Goal: Book appointment/travel/reservation

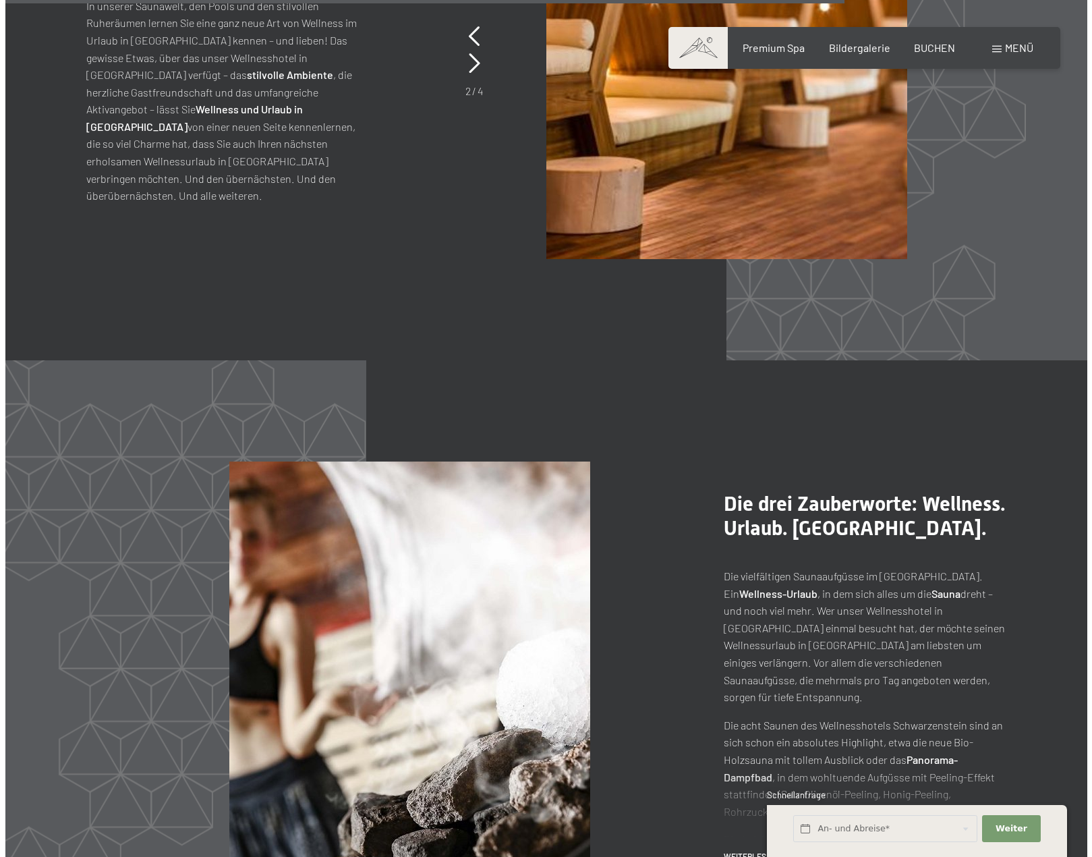
scroll to position [6757, 0]
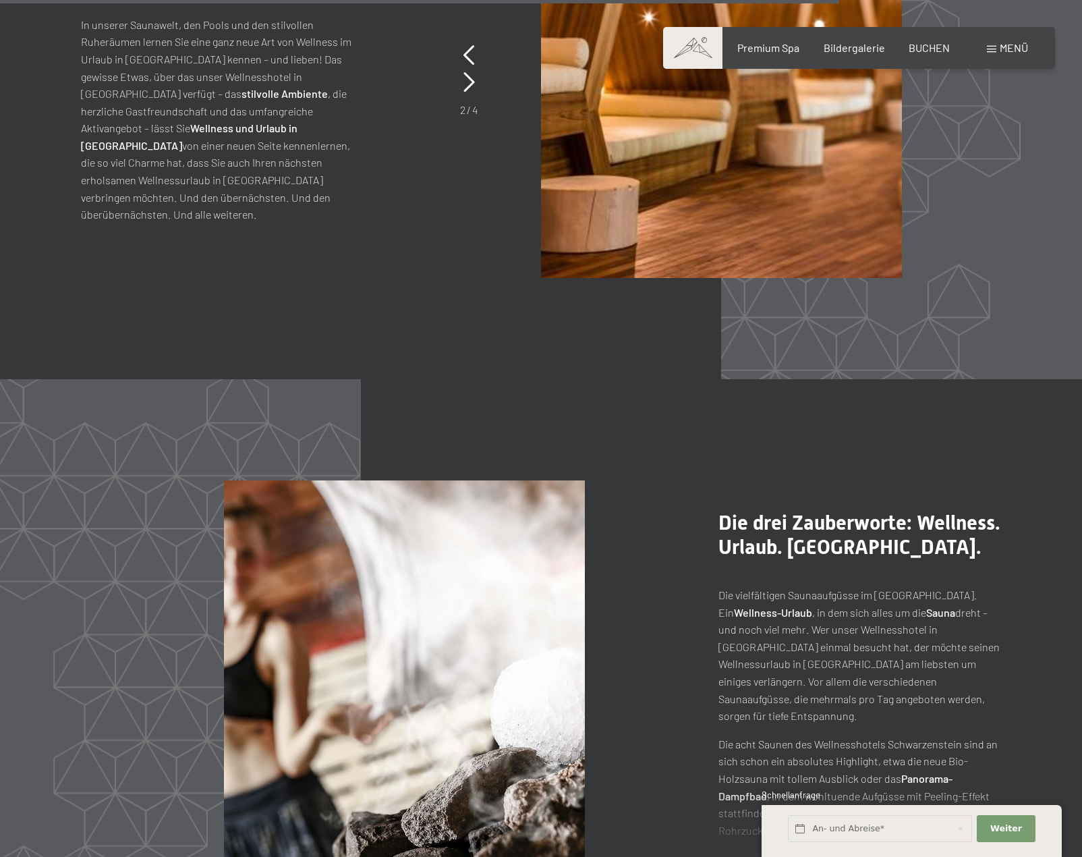
click at [988, 48] on span at bounding box center [991, 49] width 9 height 7
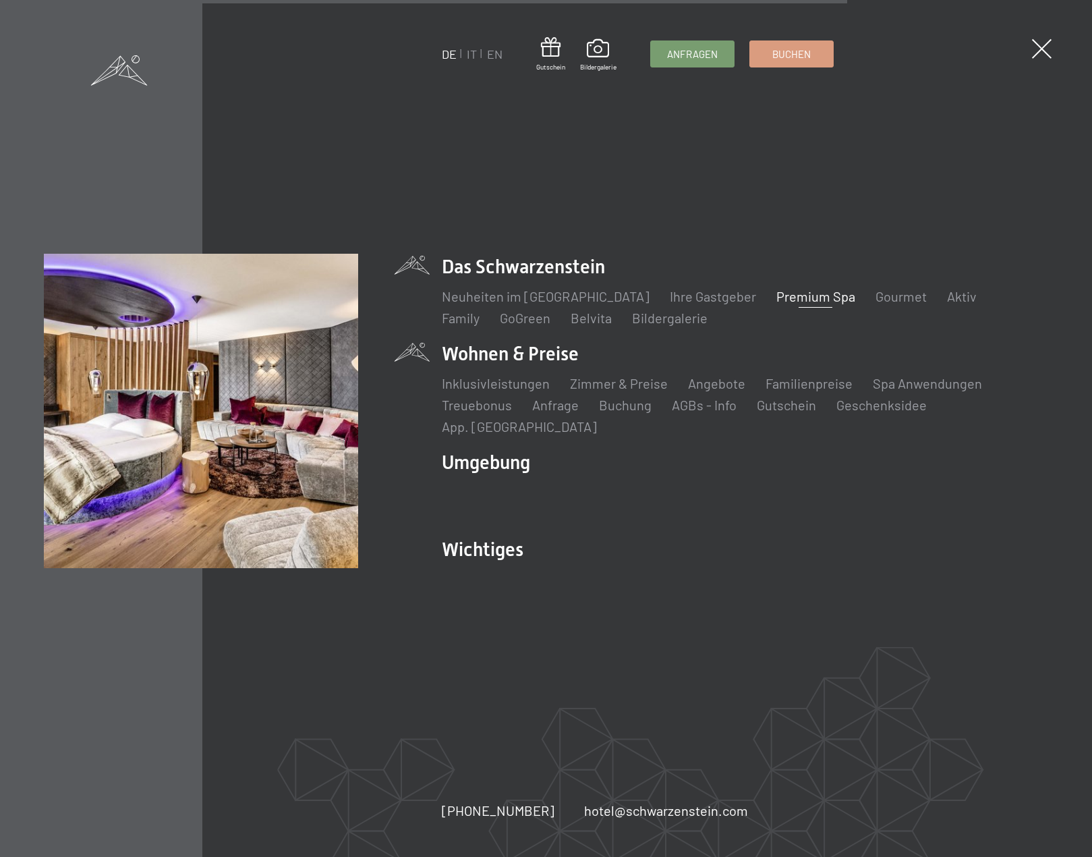
click at [563, 364] on li "Wohnen & Preise Inklusivleistungen Zimmer & Preise Liste Angebote Liste Familie…" at bounding box center [745, 388] width 607 height 95
click at [502, 365] on li "Wohnen & Preise Inklusivleistungen Zimmer & Preise Liste Angebote Liste Familie…" at bounding box center [745, 388] width 607 height 95
click at [589, 391] on link "Zimmer & Preise" at bounding box center [619, 383] width 98 height 16
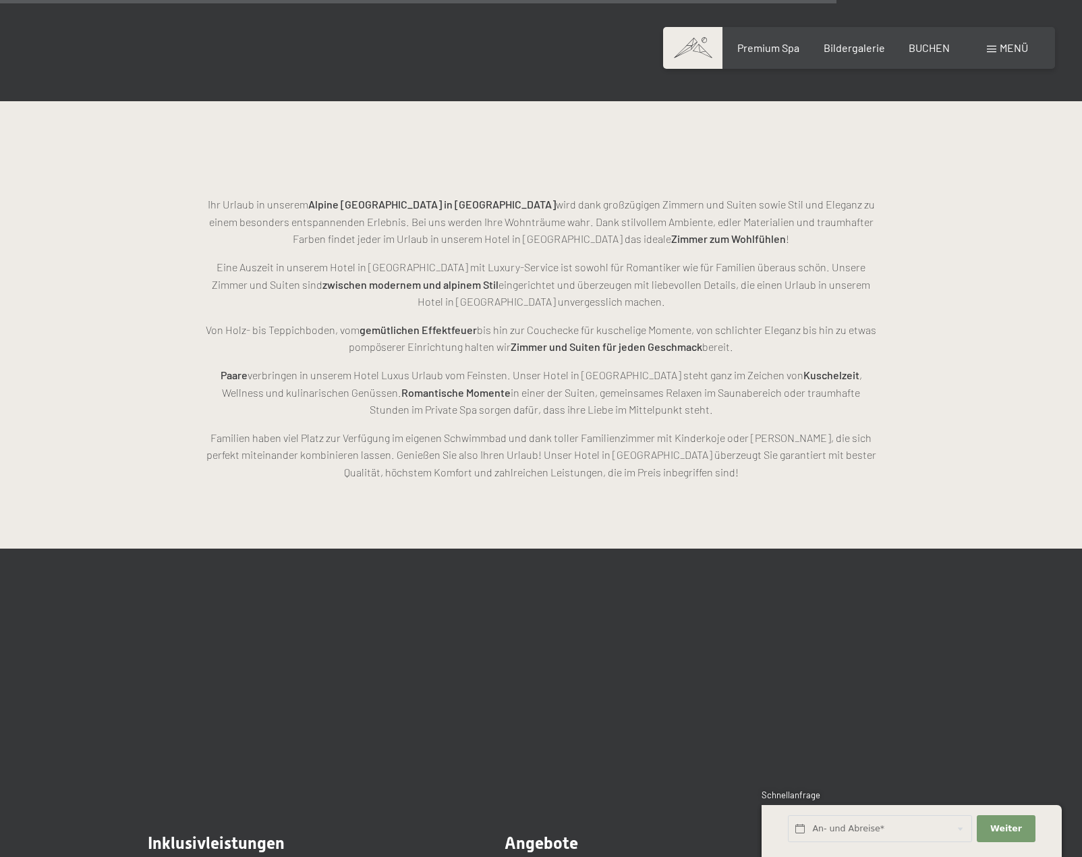
scroll to position [3507, 0]
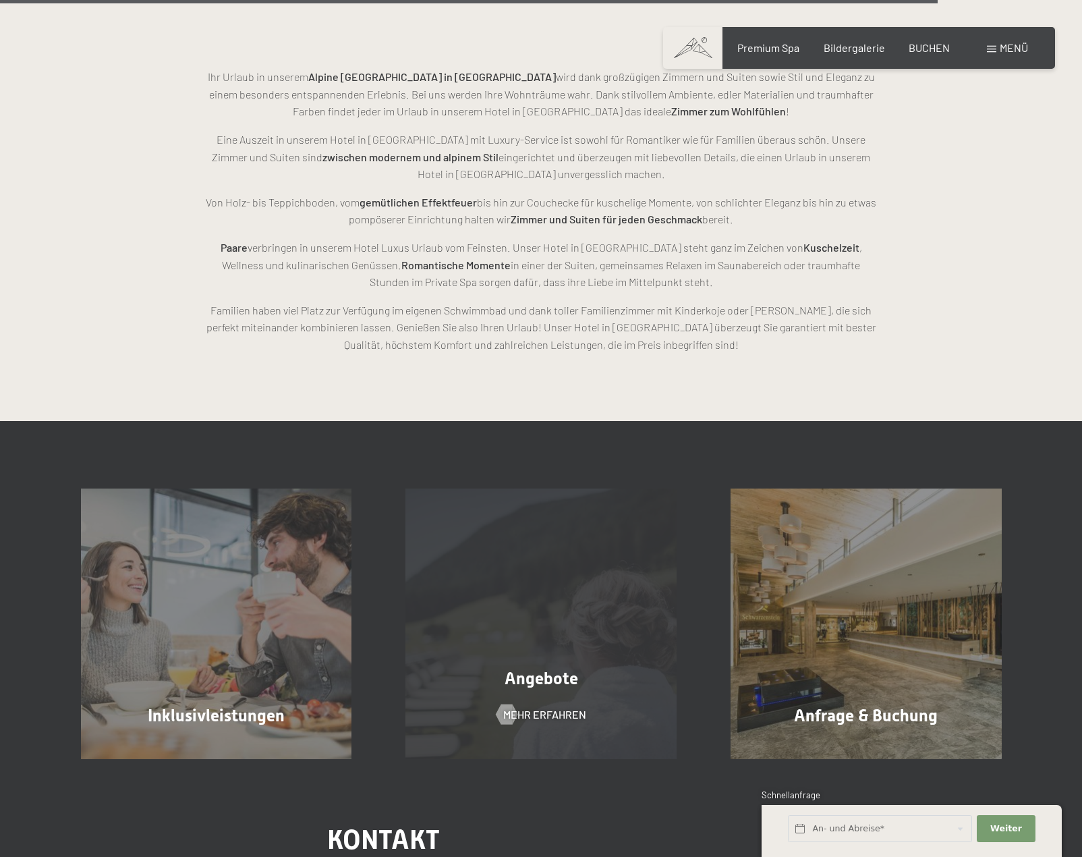
click at [525, 679] on span "Angebote" at bounding box center [542, 678] width 74 height 20
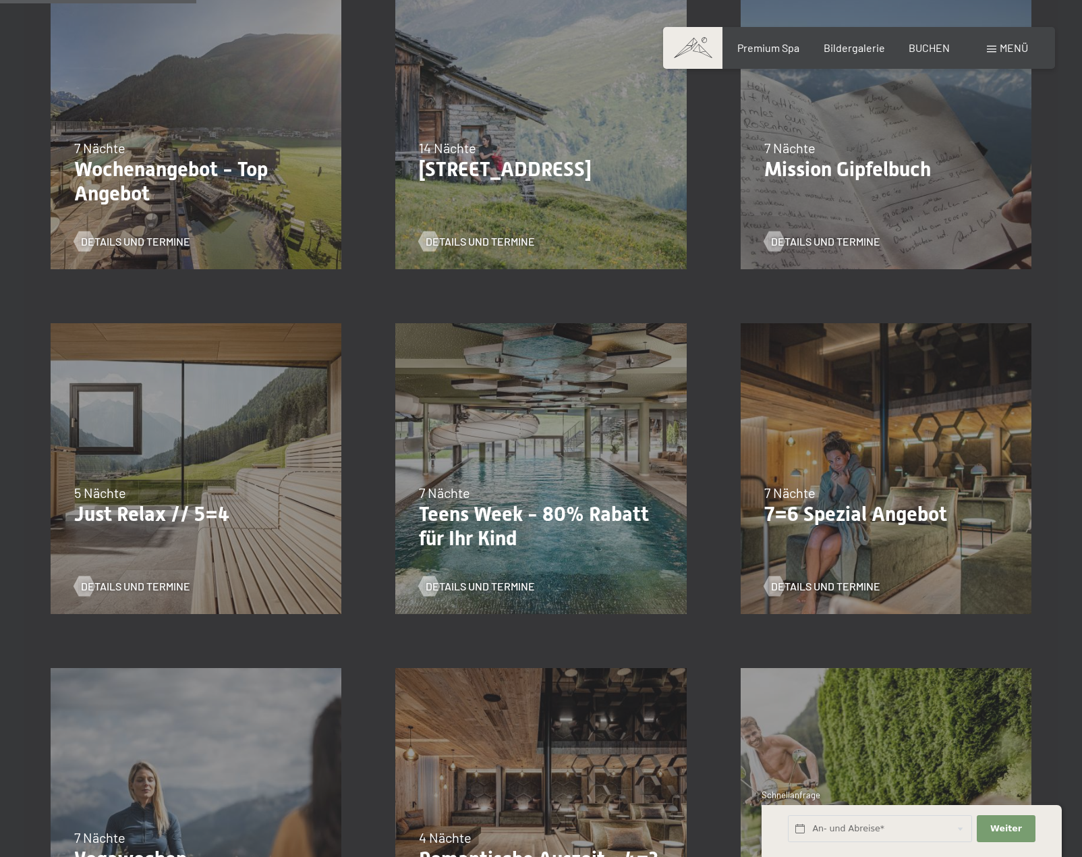
scroll to position [472, 0]
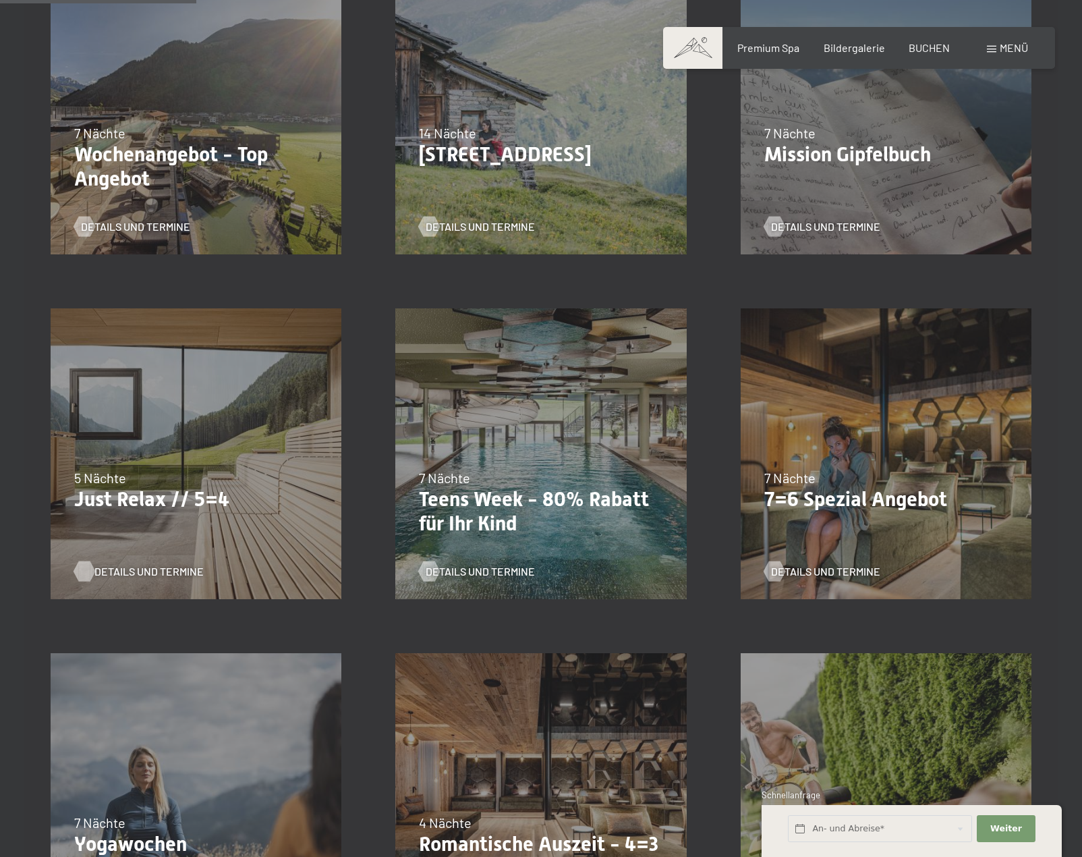
click at [134, 572] on span "Details und Termine" at bounding box center [148, 571] width 109 height 15
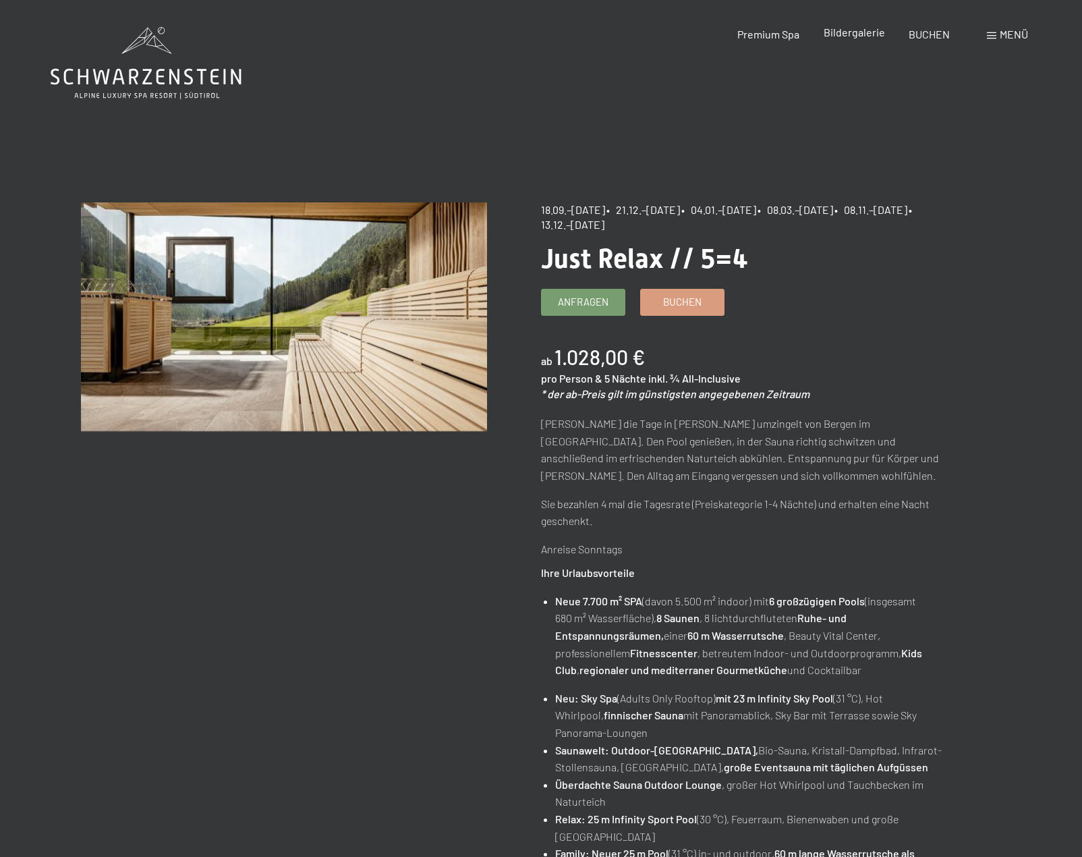
click at [866, 35] on span "Bildergalerie" at bounding box center [854, 32] width 61 height 13
click at [759, 32] on span "Premium Spa" at bounding box center [768, 32] width 62 height 13
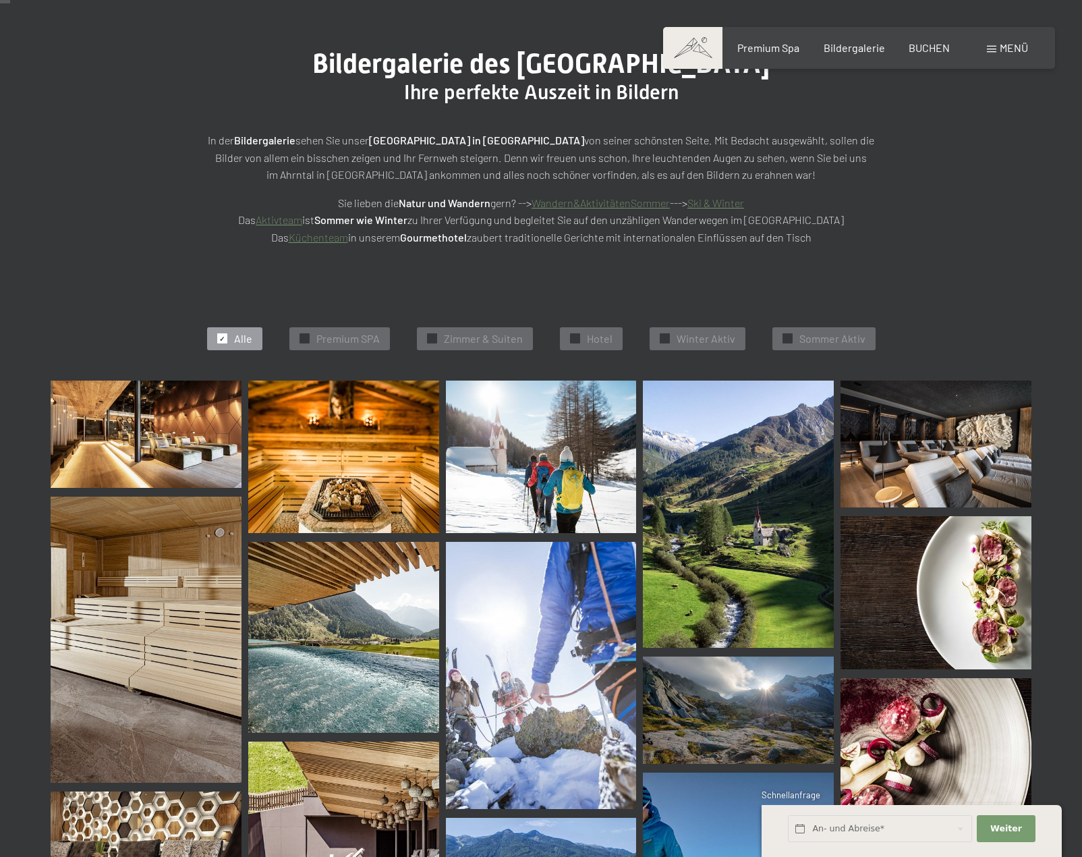
scroll to position [135, 0]
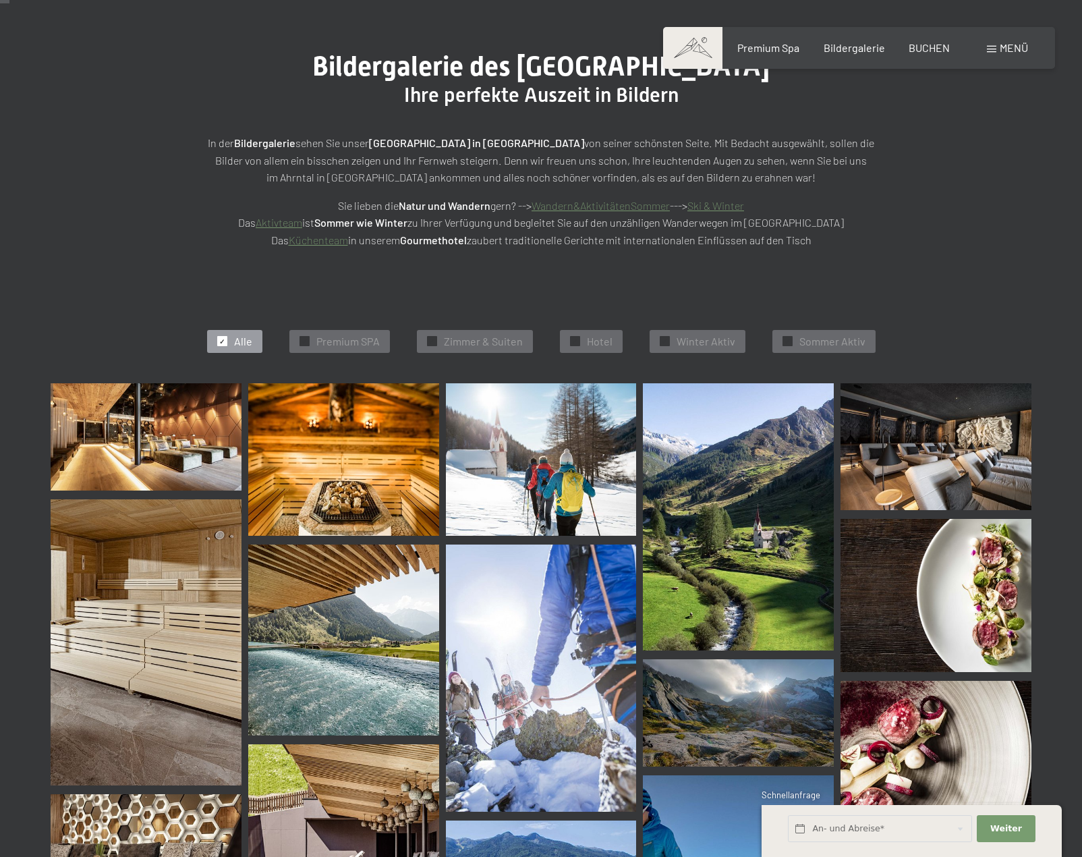
click at [160, 438] on img at bounding box center [146, 436] width 191 height 107
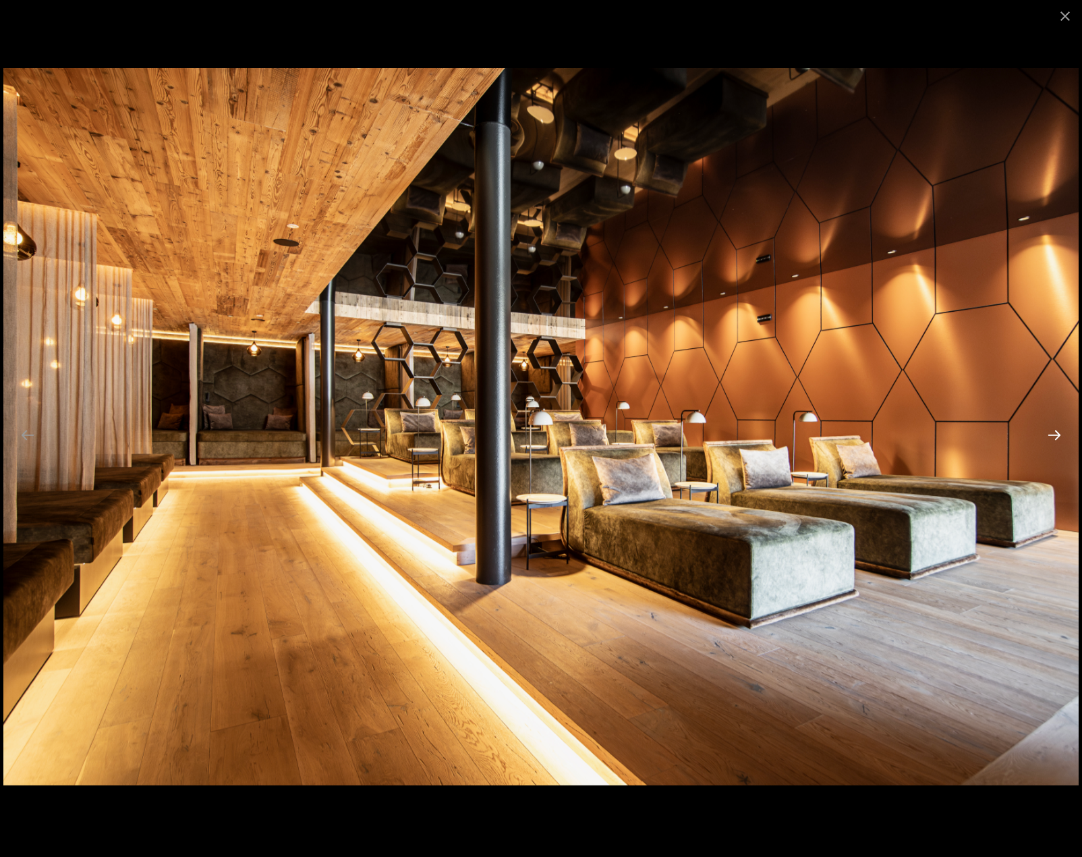
click at [1058, 438] on button "Next slide" at bounding box center [1054, 435] width 28 height 26
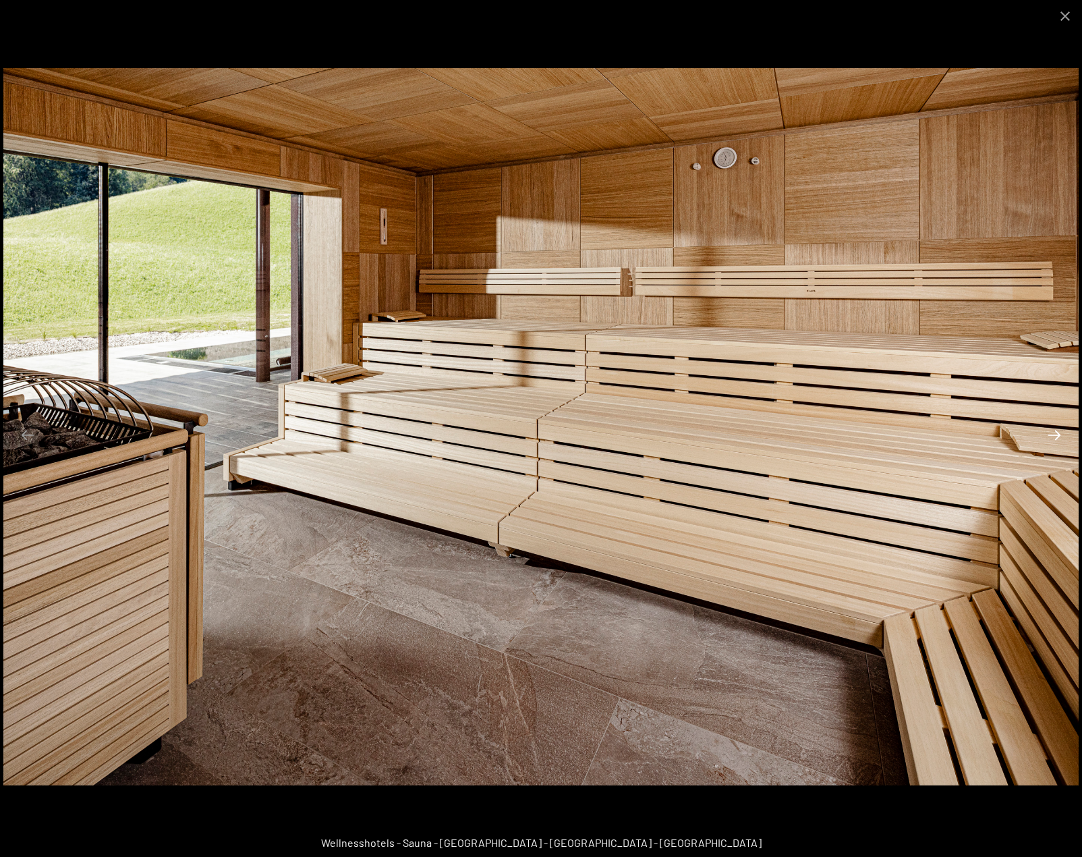
click at [1057, 438] on button "Next slide" at bounding box center [1054, 435] width 28 height 26
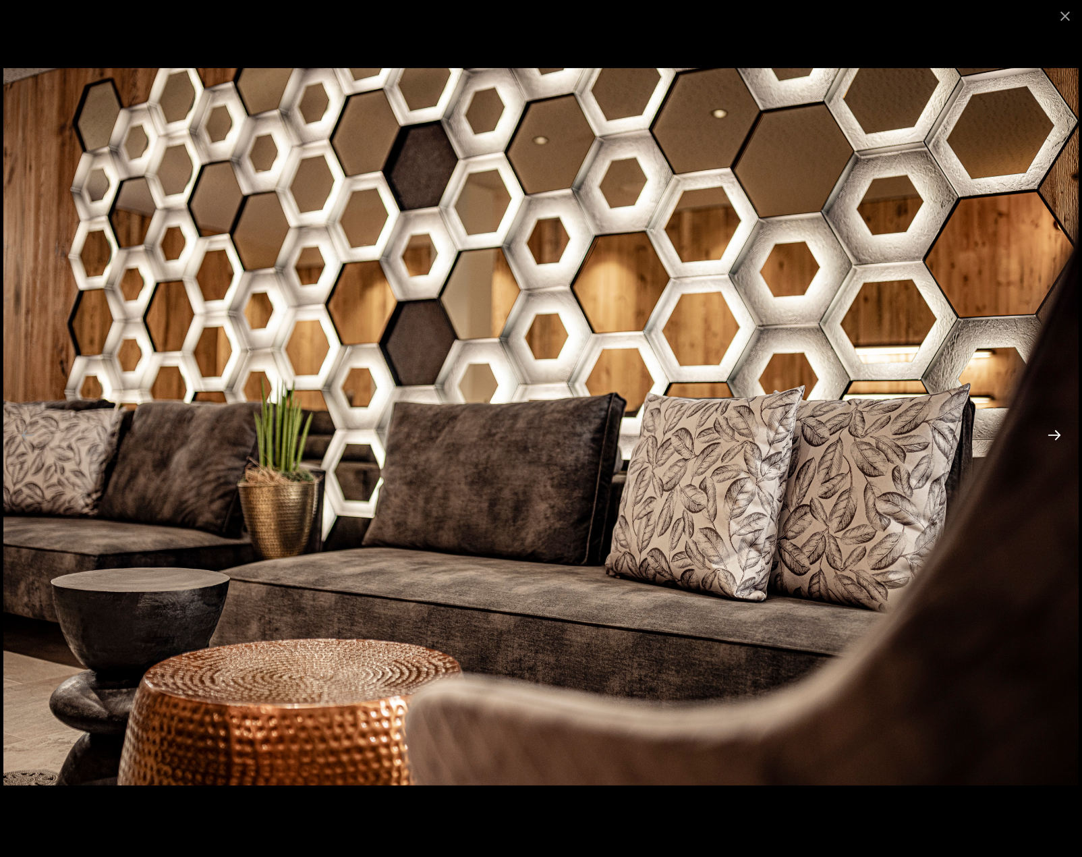
click at [1059, 434] on button "Next slide" at bounding box center [1054, 435] width 28 height 26
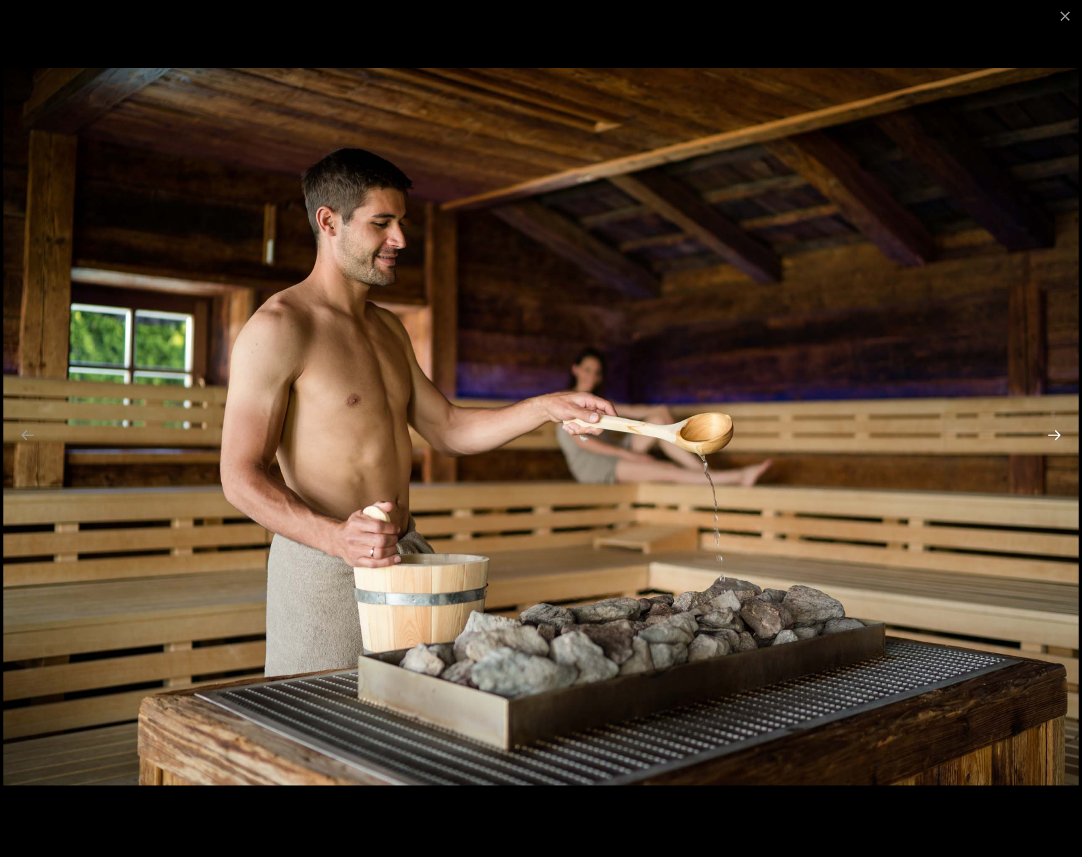
click at [1059, 434] on button "Next slide" at bounding box center [1054, 435] width 28 height 26
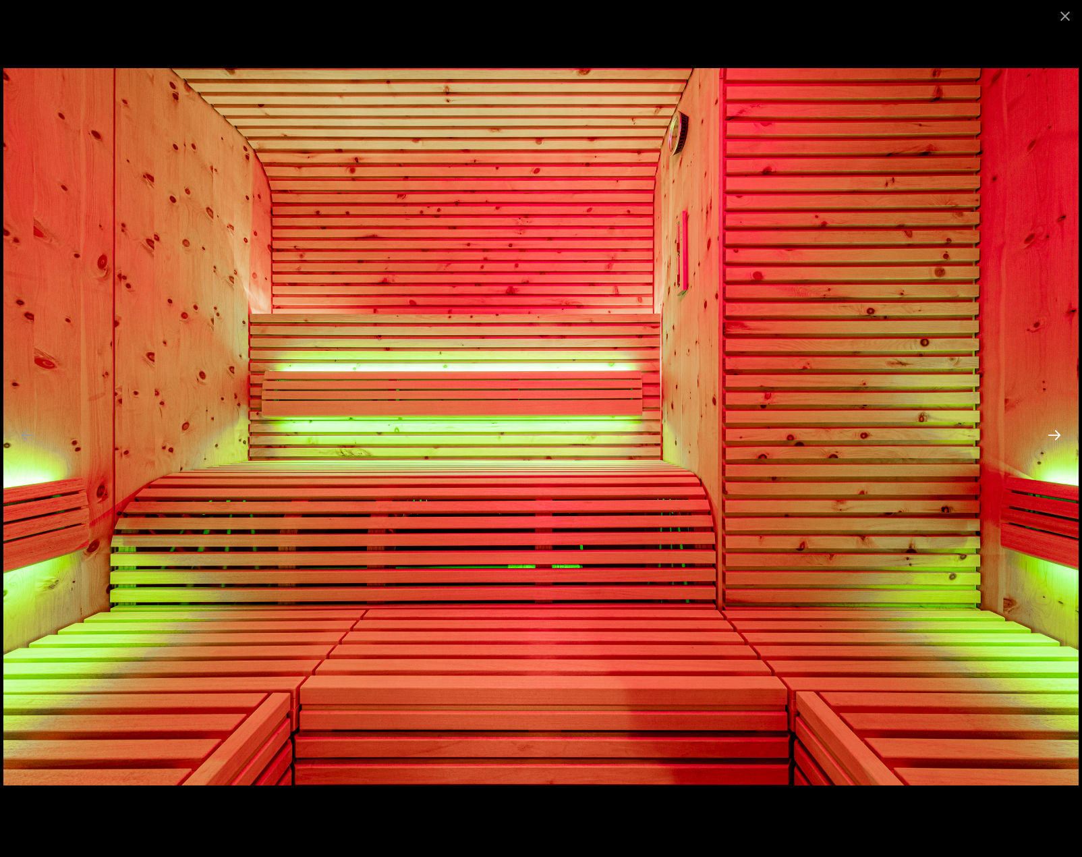
click at [1059, 434] on button "Next slide" at bounding box center [1054, 435] width 28 height 26
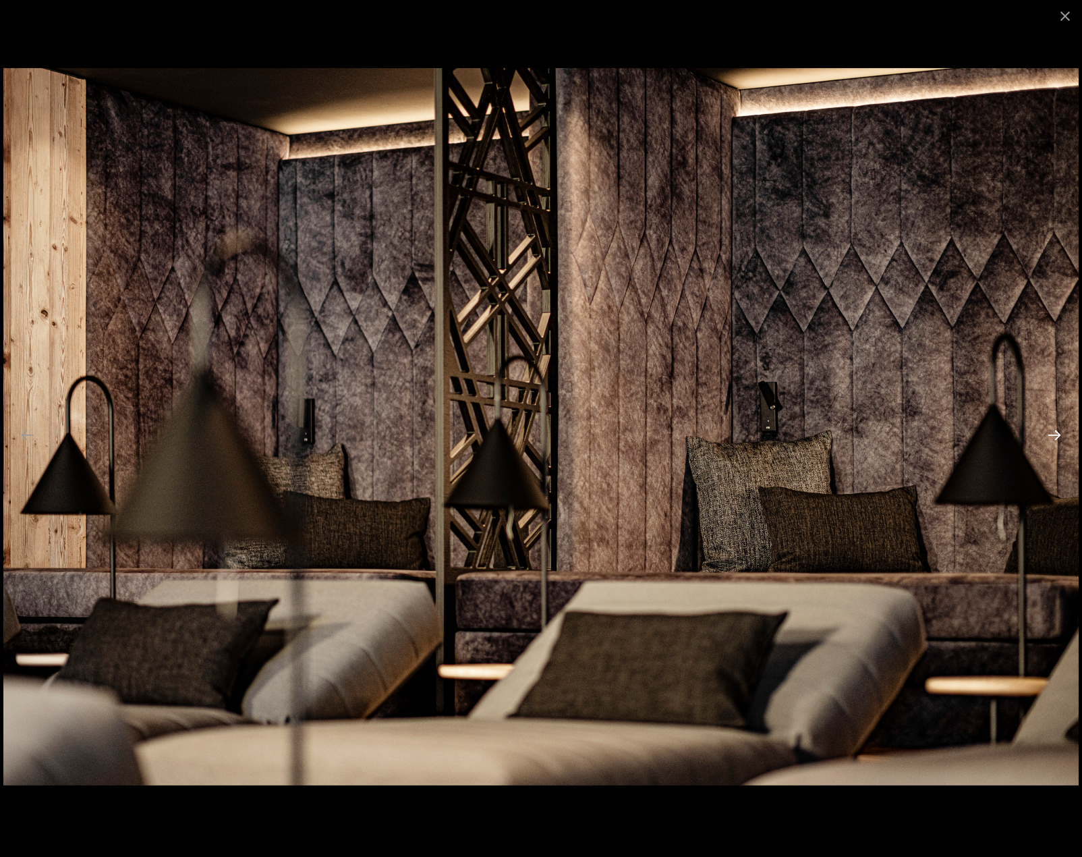
click at [1059, 434] on button "Next slide" at bounding box center [1054, 435] width 28 height 26
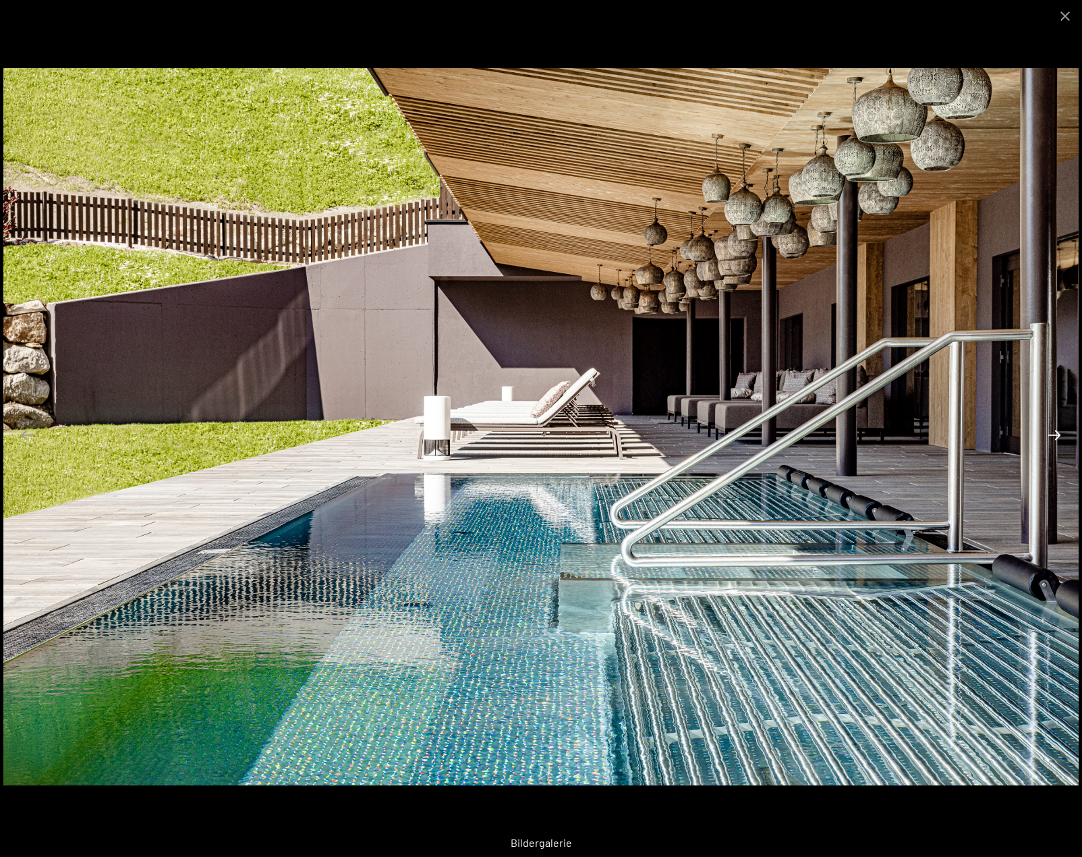
click at [1059, 434] on button "Next slide" at bounding box center [1054, 435] width 28 height 26
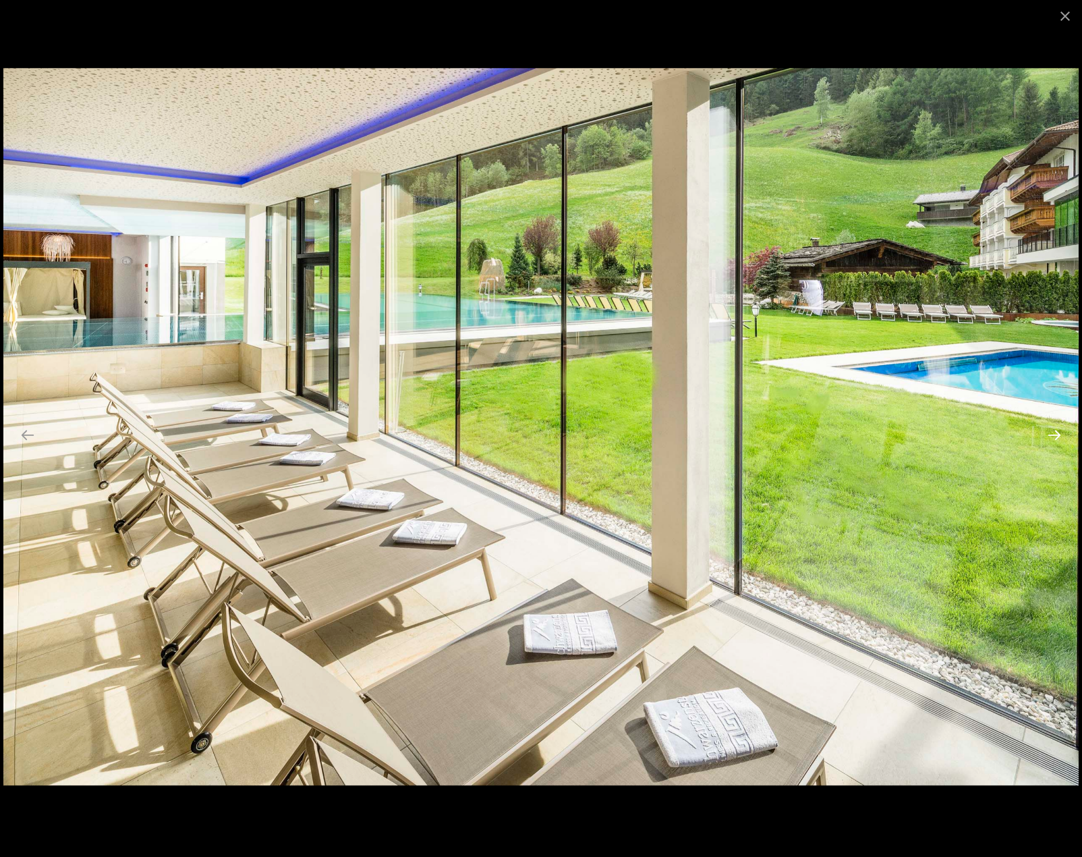
click at [1059, 434] on button "Next slide" at bounding box center [1054, 435] width 28 height 26
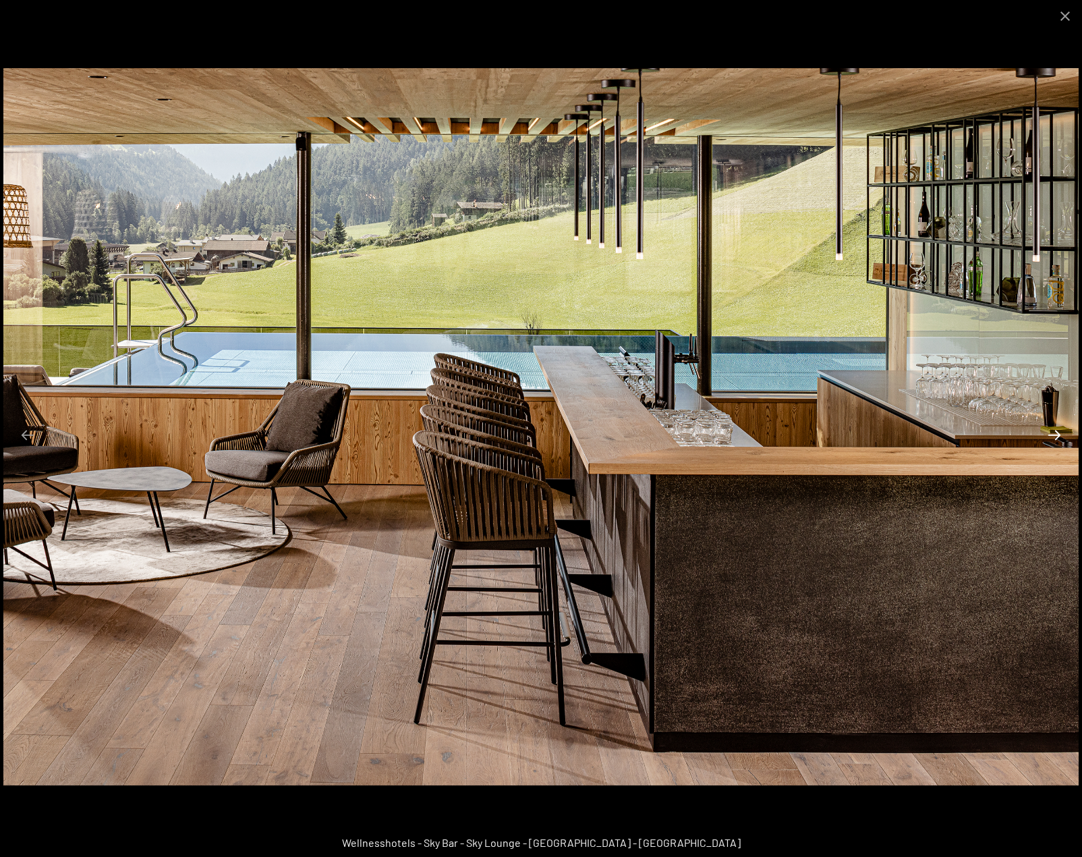
click at [1059, 434] on button "Next slide" at bounding box center [1054, 435] width 28 height 26
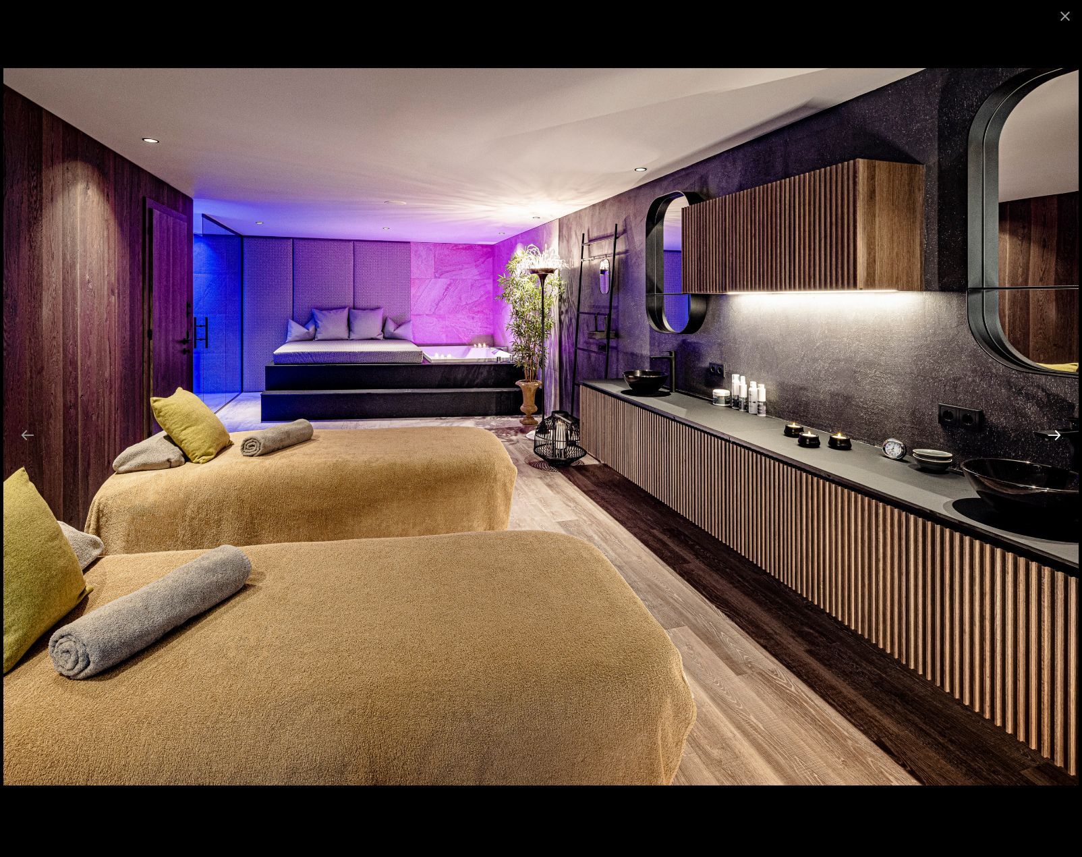
click at [1059, 434] on button "Next slide" at bounding box center [1054, 435] width 28 height 26
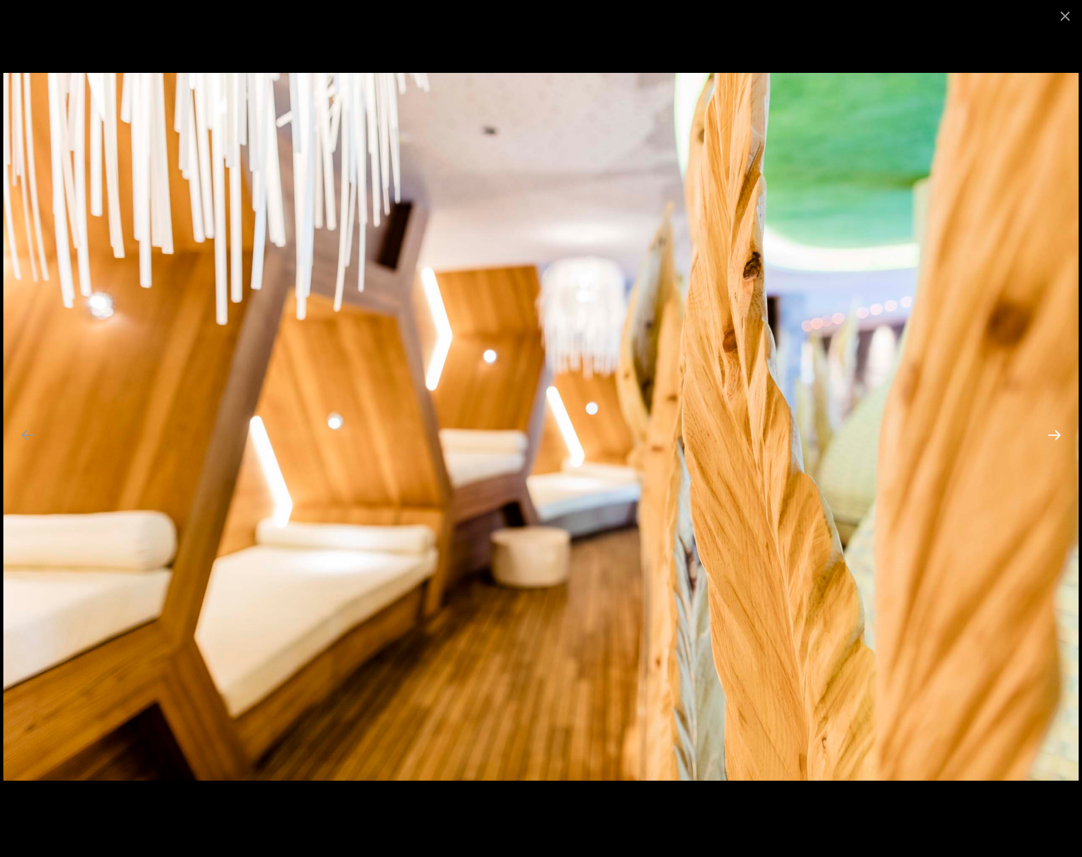
click at [1059, 434] on button "Next slide" at bounding box center [1054, 435] width 28 height 26
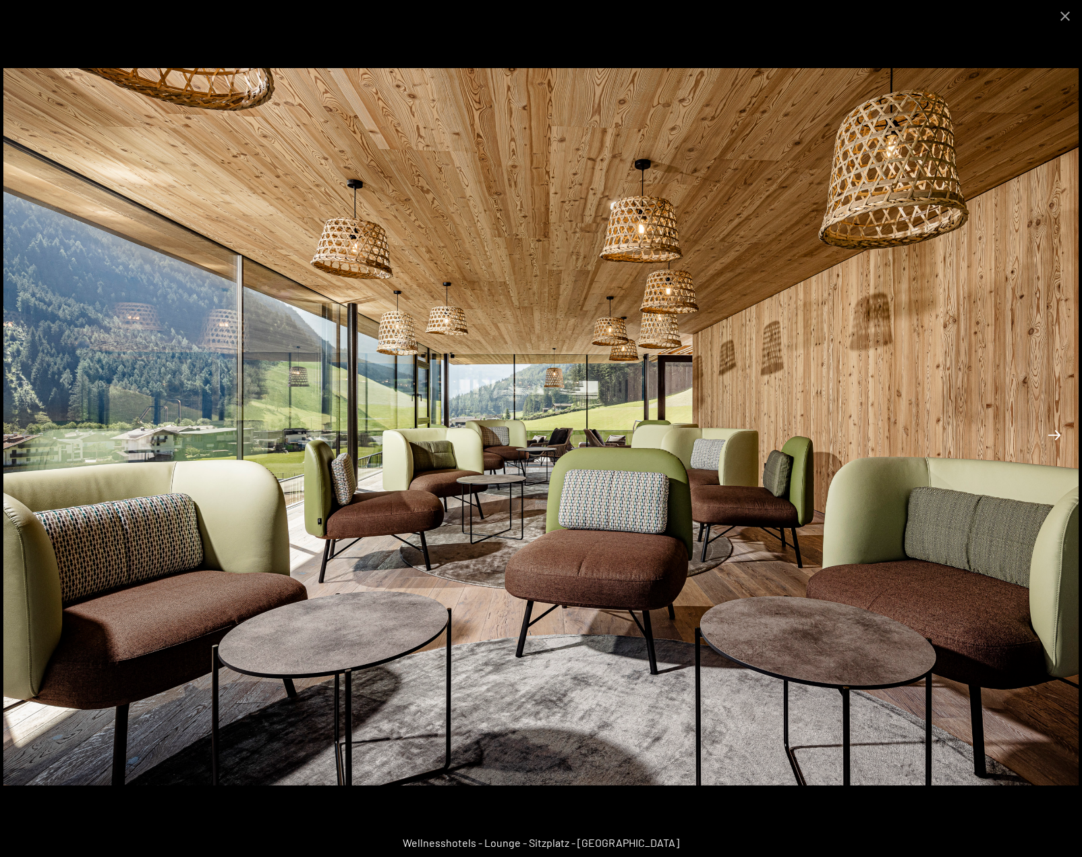
click at [1059, 434] on button "Next slide" at bounding box center [1054, 435] width 28 height 26
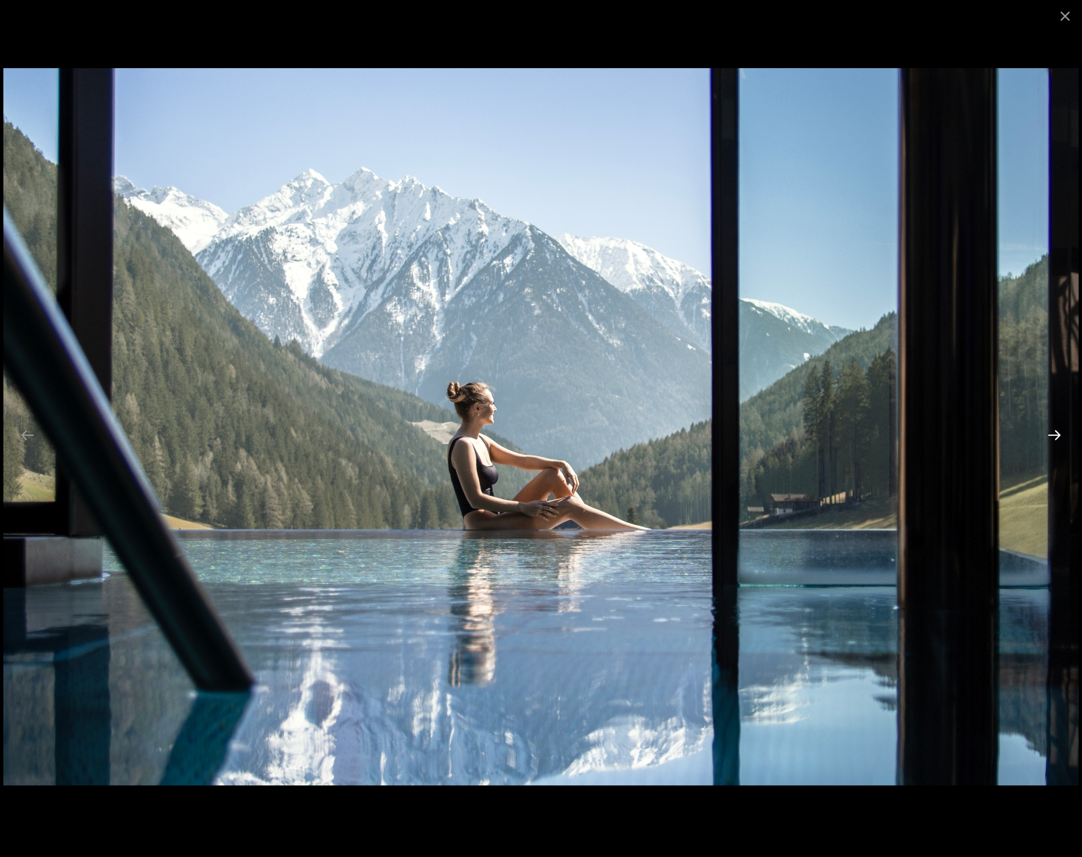
click at [1059, 434] on button "Next slide" at bounding box center [1054, 435] width 28 height 26
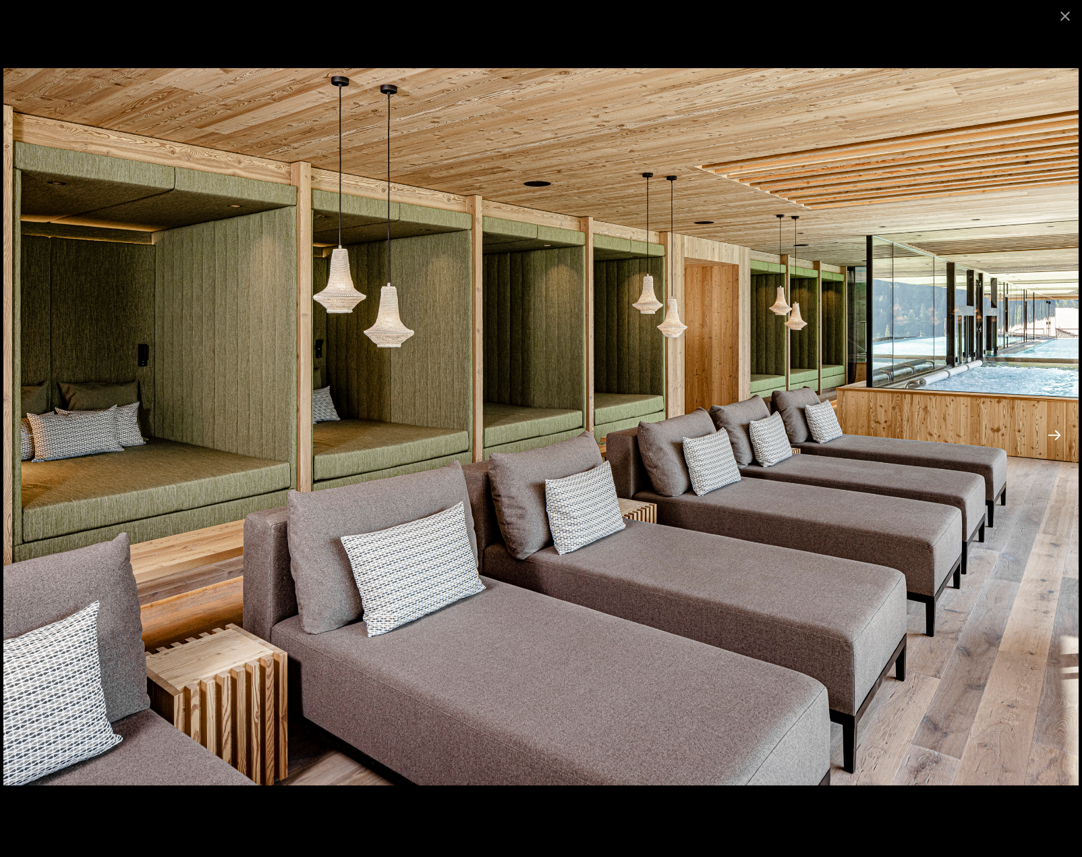
click at [1059, 434] on button "Next slide" at bounding box center [1054, 435] width 28 height 26
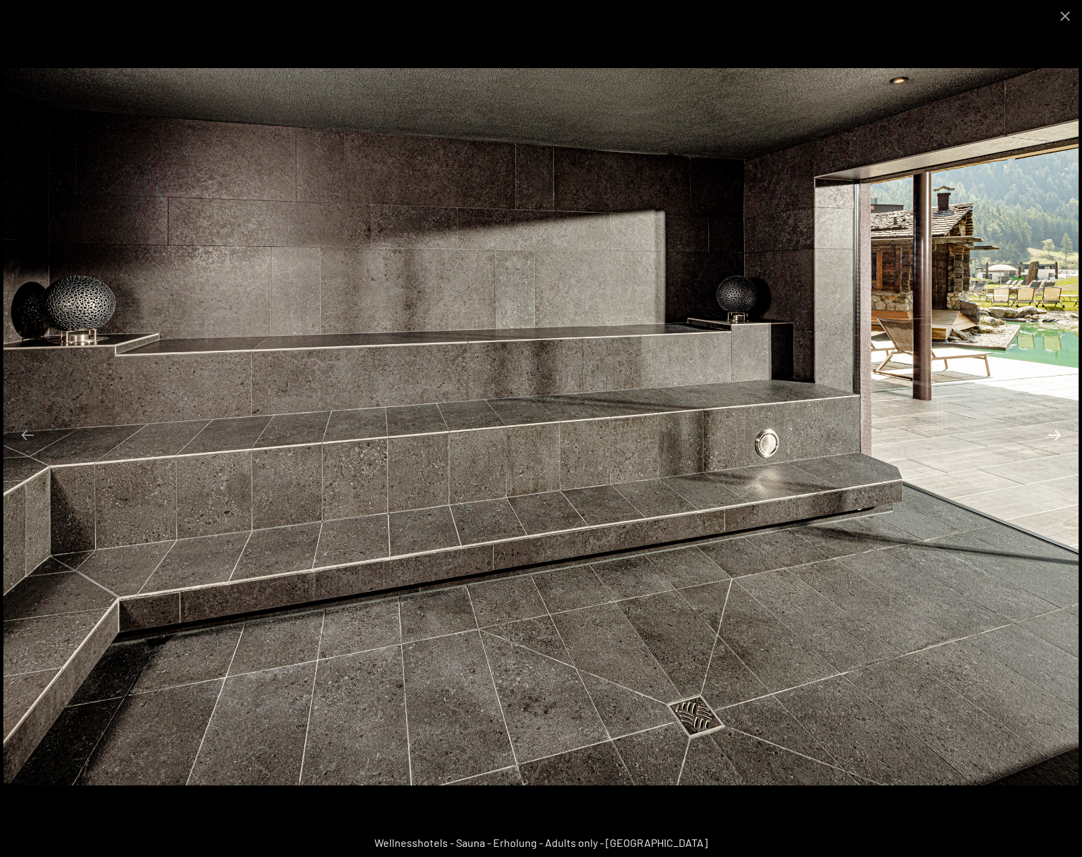
click at [1059, 434] on button "Next slide" at bounding box center [1054, 435] width 28 height 26
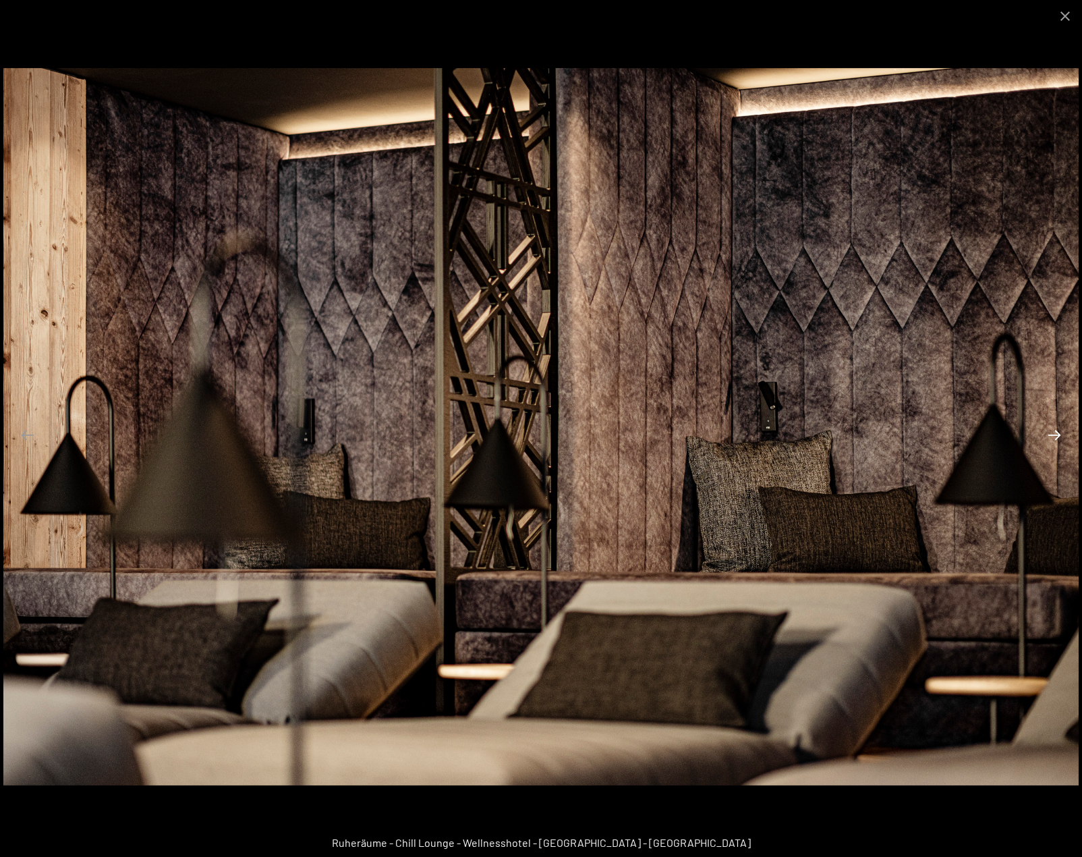
click at [1059, 434] on button "Next slide" at bounding box center [1054, 435] width 28 height 26
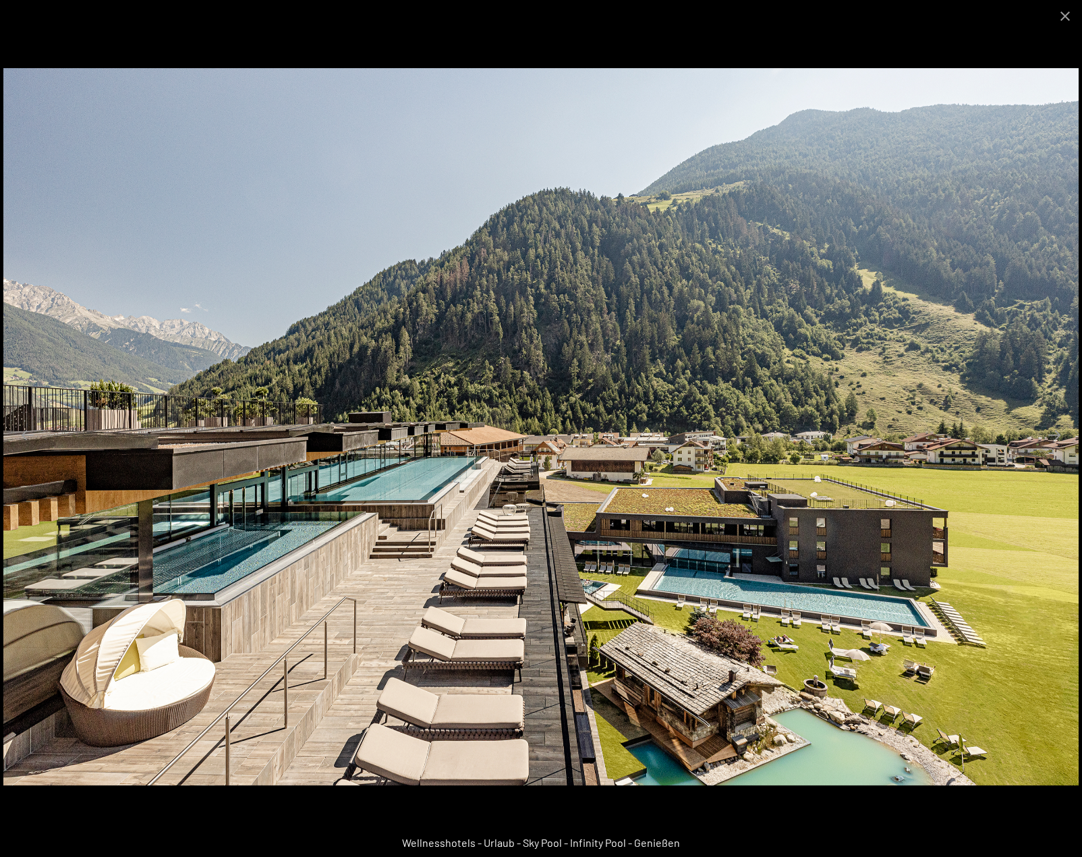
scroll to position [607, 0]
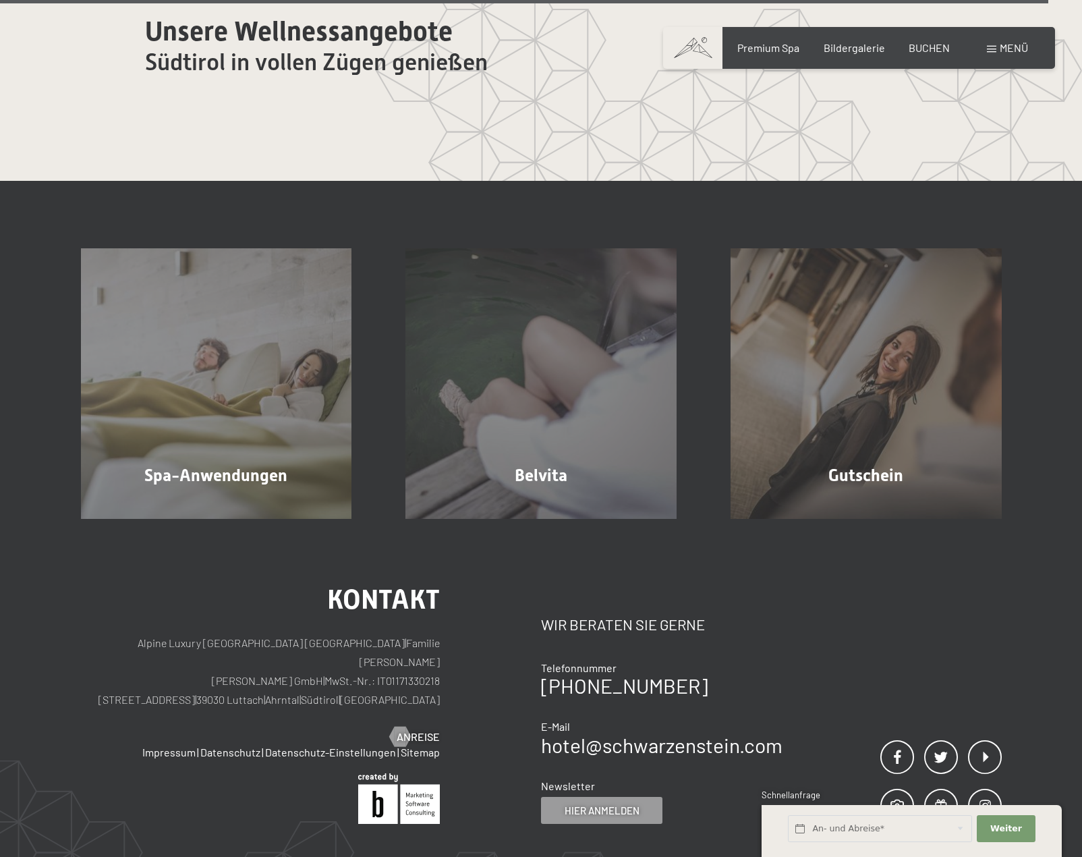
scroll to position [8713, 0]
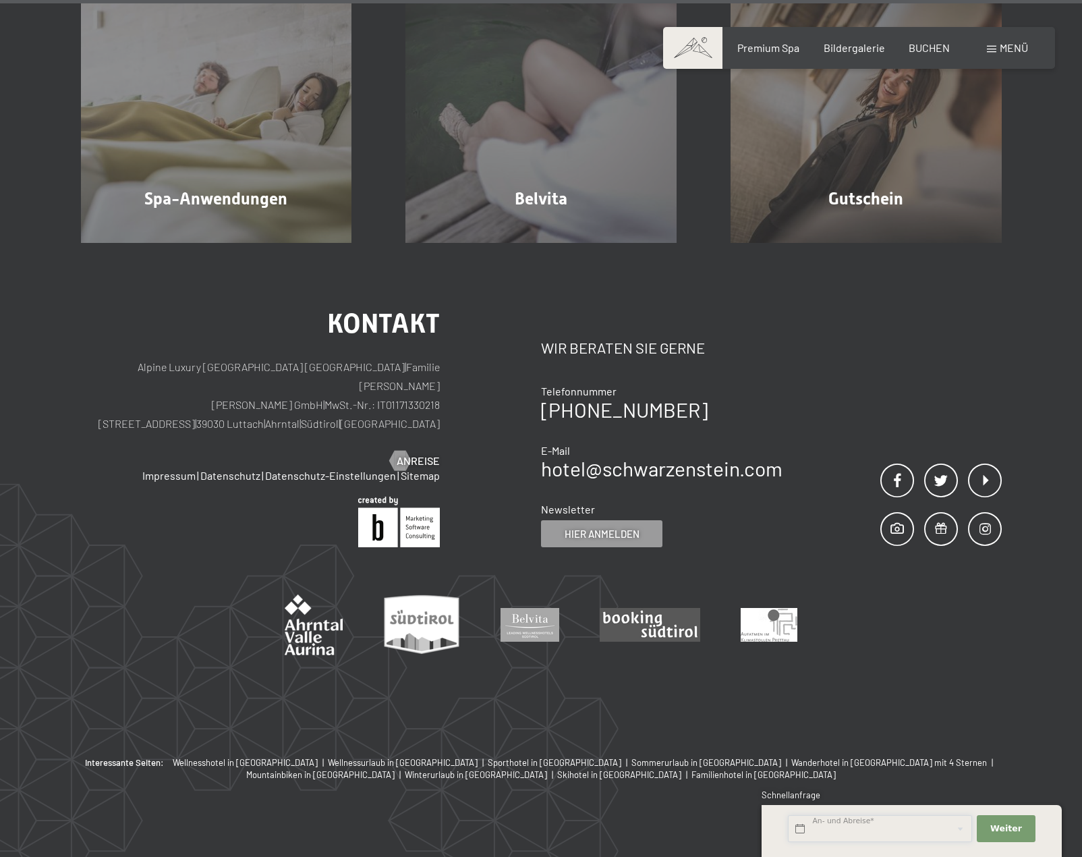
click at [799, 827] on input "text" at bounding box center [880, 829] width 184 height 28
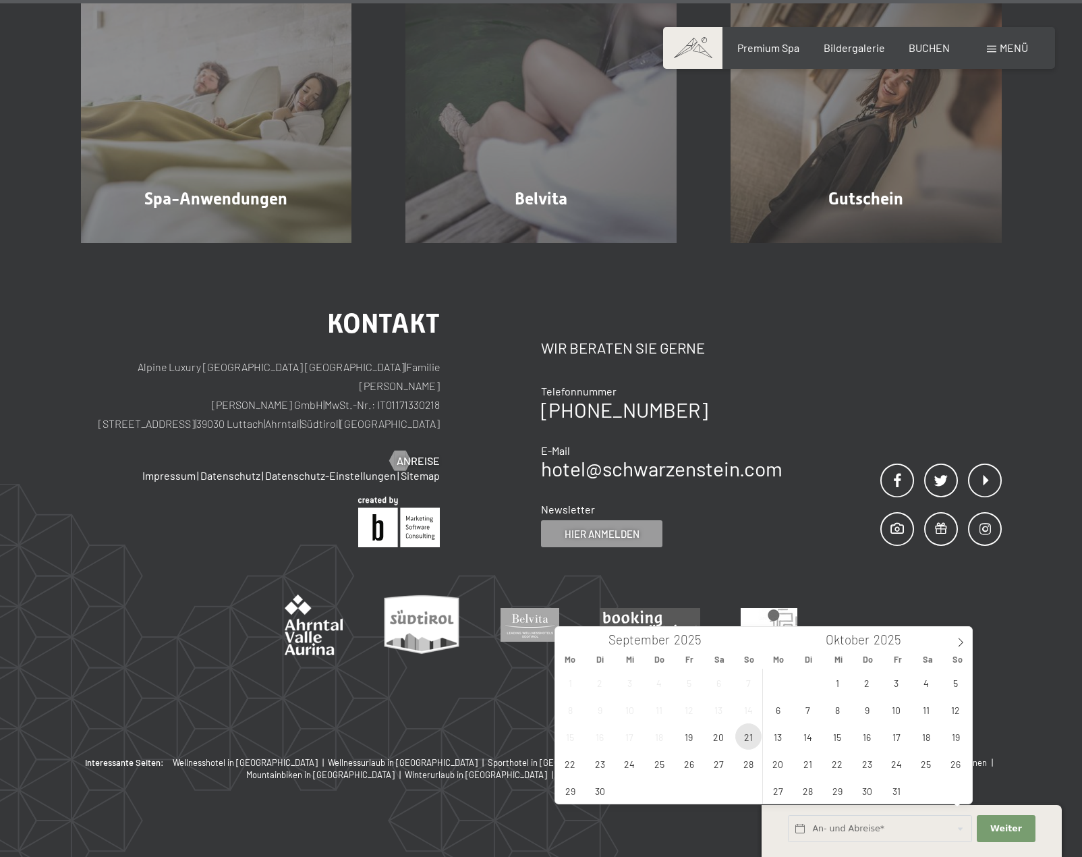
click at [751, 736] on span "21" at bounding box center [748, 736] width 26 height 26
click at [683, 763] on span "26" at bounding box center [689, 763] width 26 height 26
type input "So. 21.09.2025 - Fr. 26.09.2025"
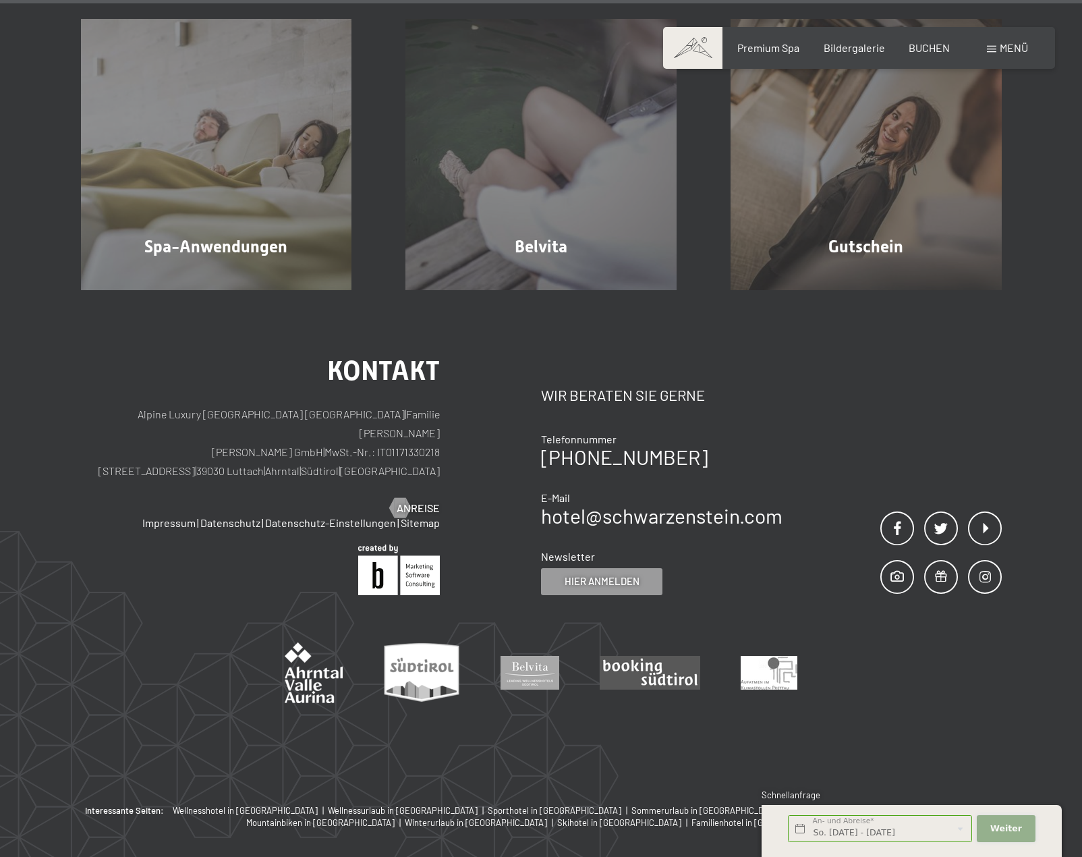
click at [1005, 824] on span "Weiter" at bounding box center [1006, 828] width 32 height 12
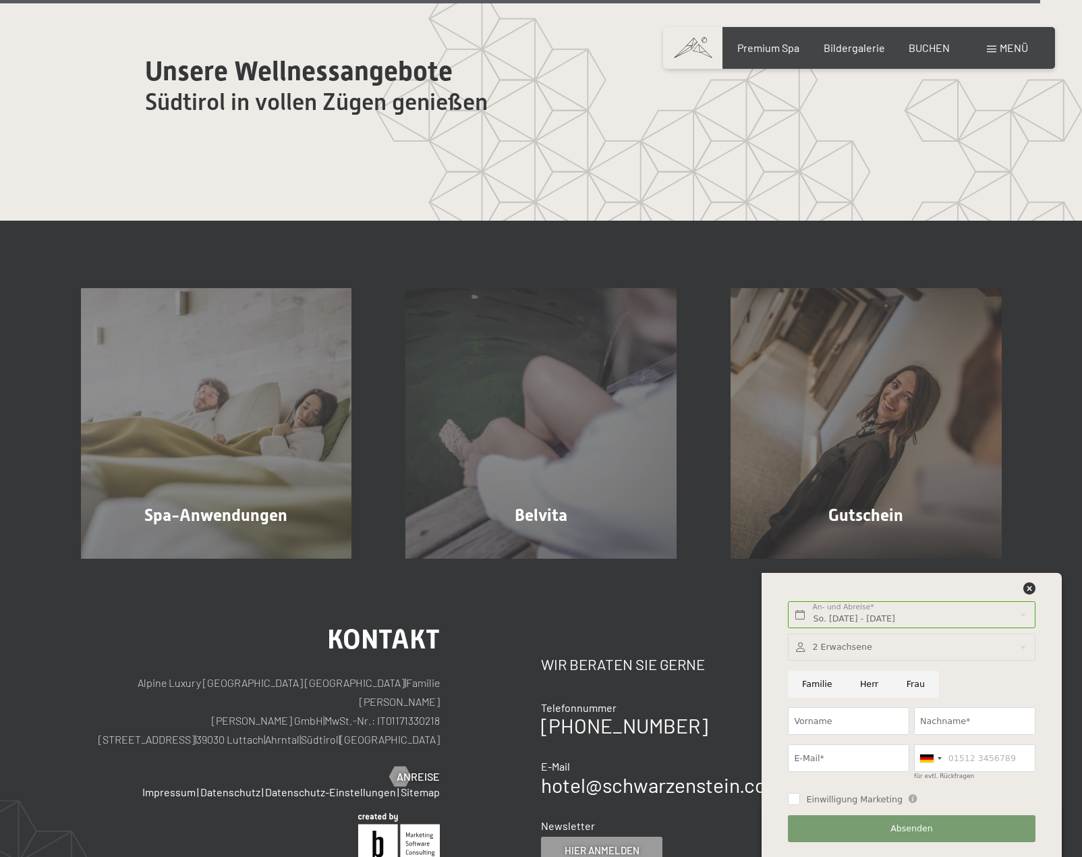
scroll to position [8376, 0]
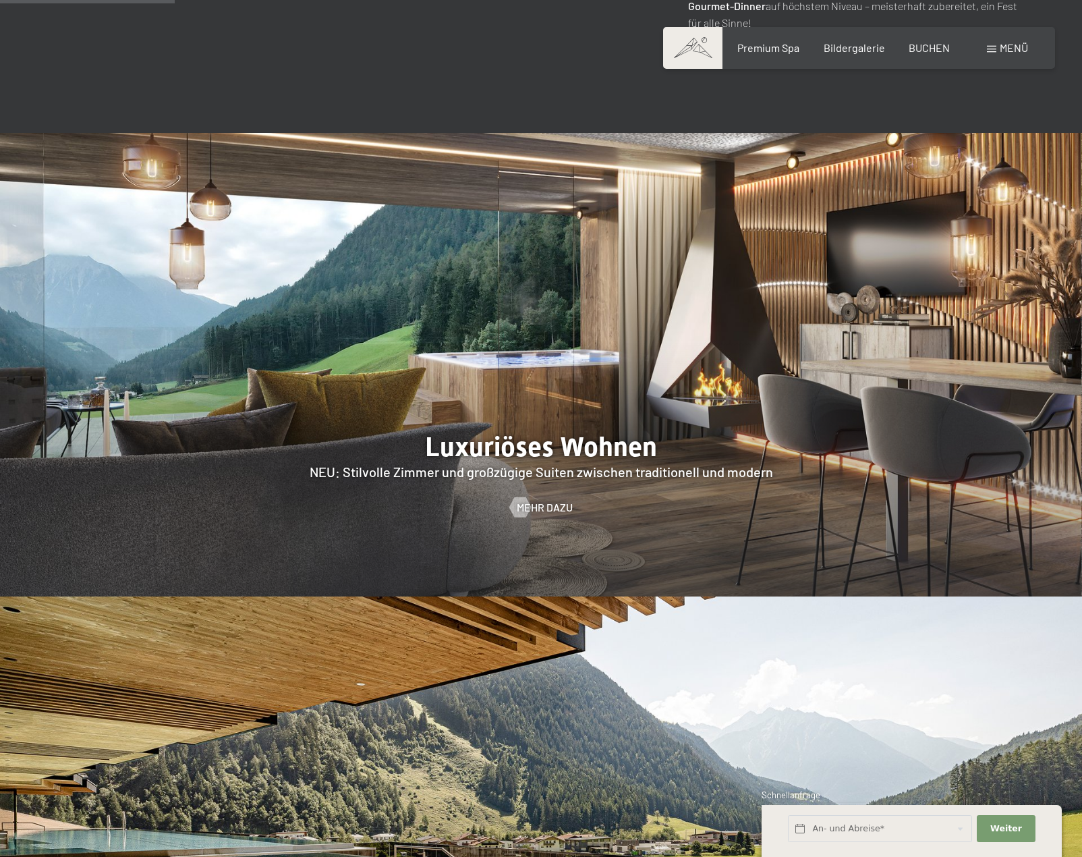
scroll to position [1484, 0]
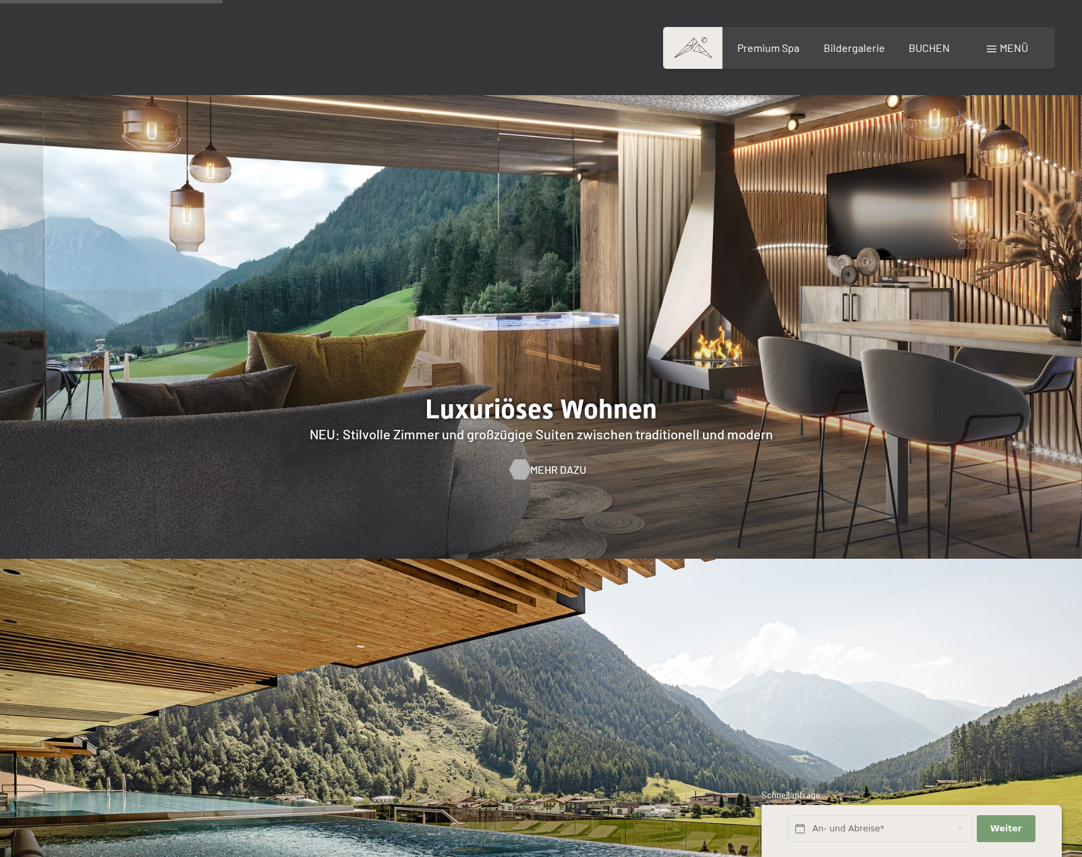
click at [549, 462] on span "Mehr dazu" at bounding box center [558, 469] width 56 height 15
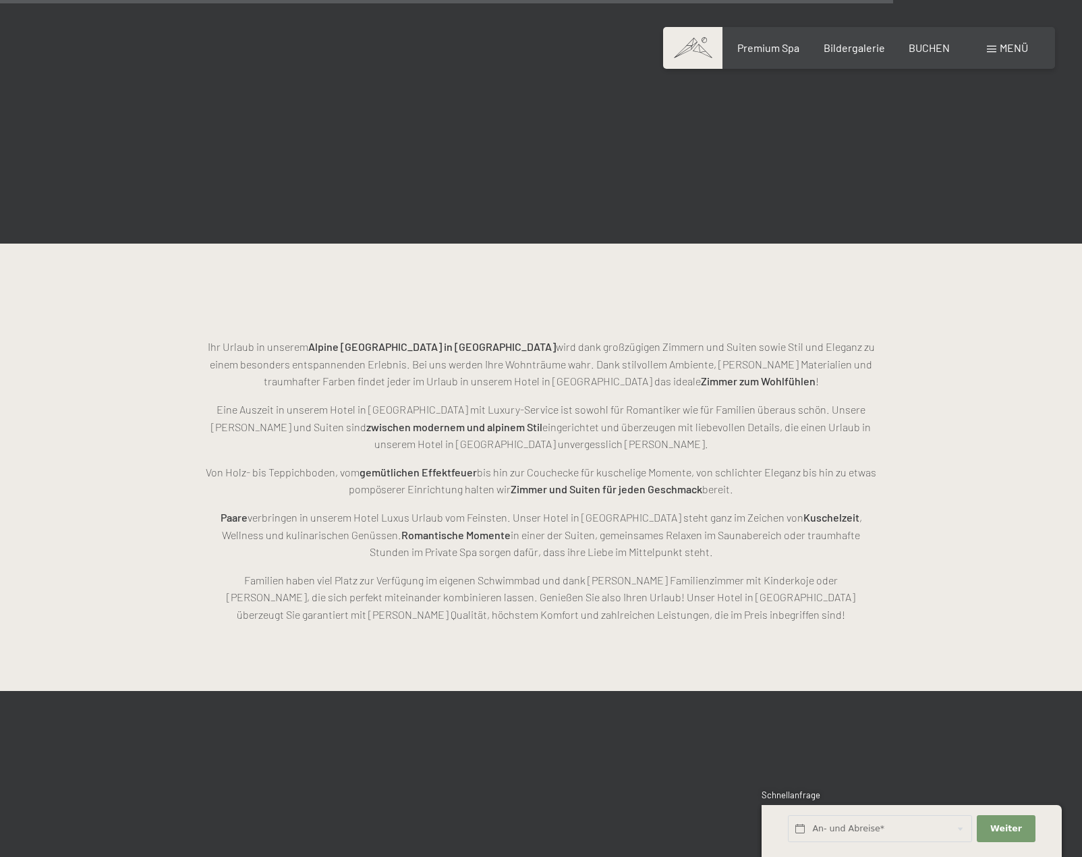
scroll to position [3844, 0]
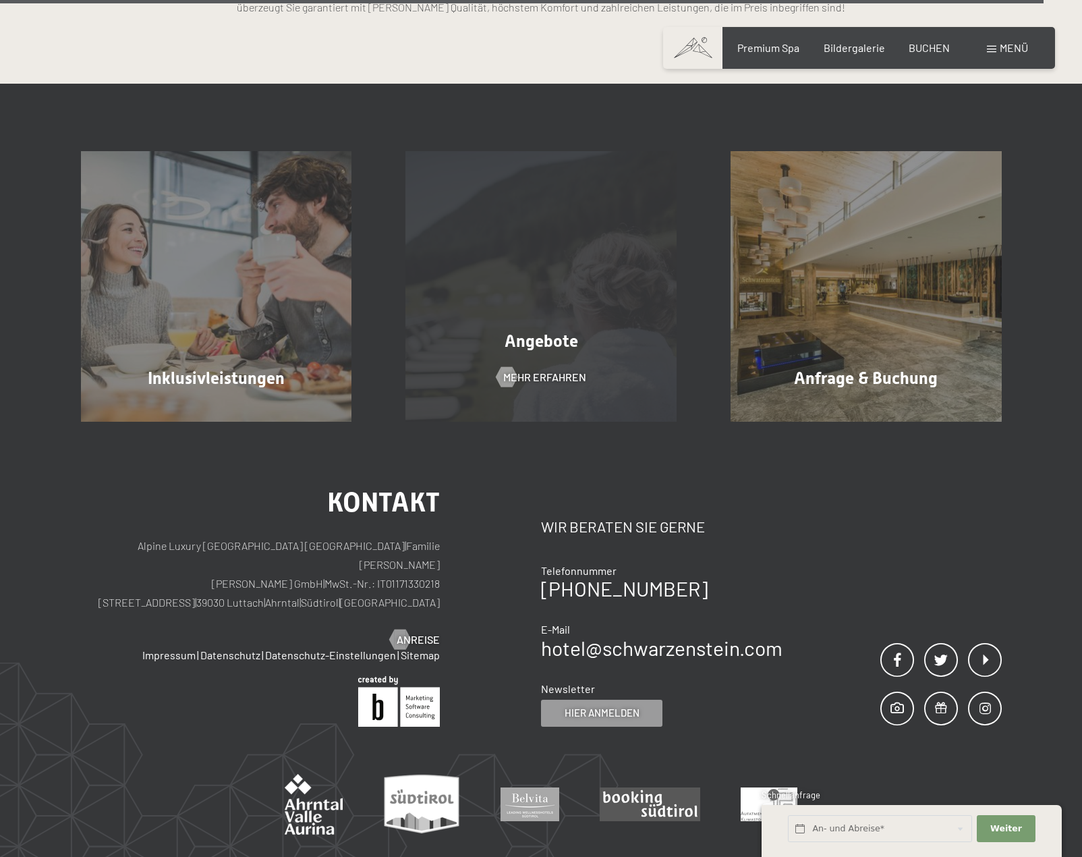
click at [521, 348] on span "Angebote" at bounding box center [542, 341] width 74 height 20
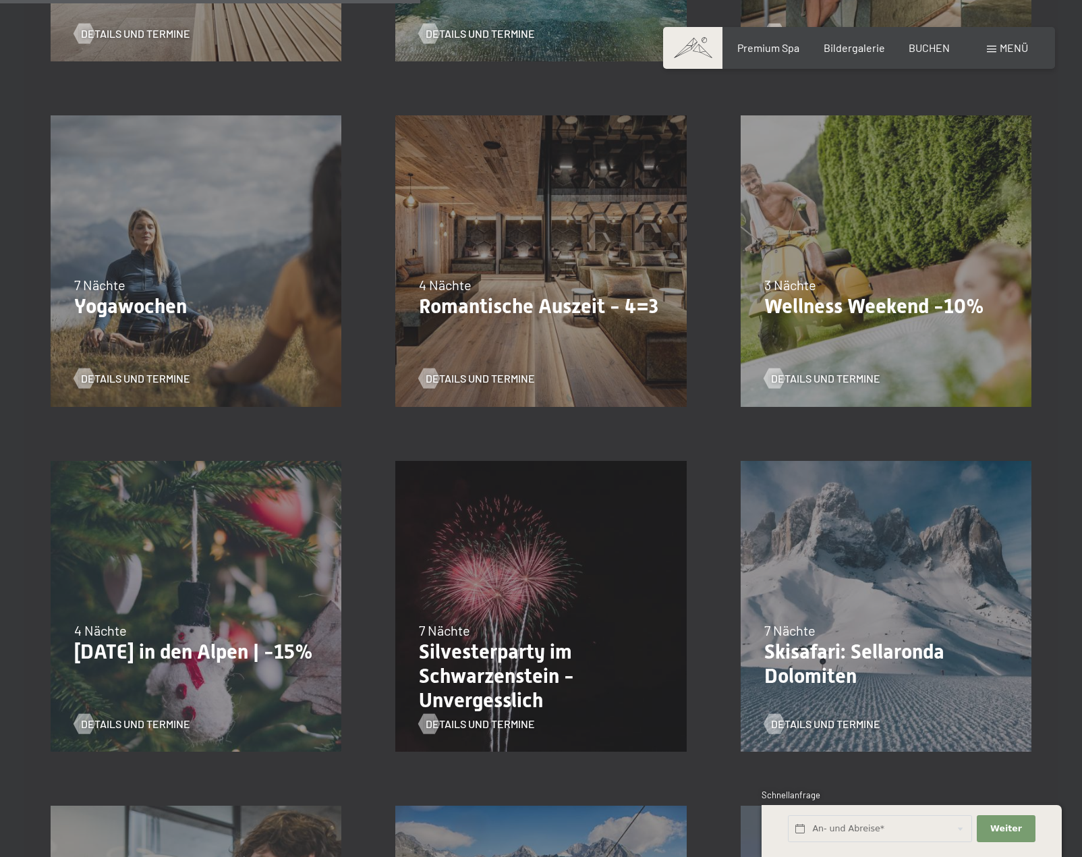
scroll to position [1012, 0]
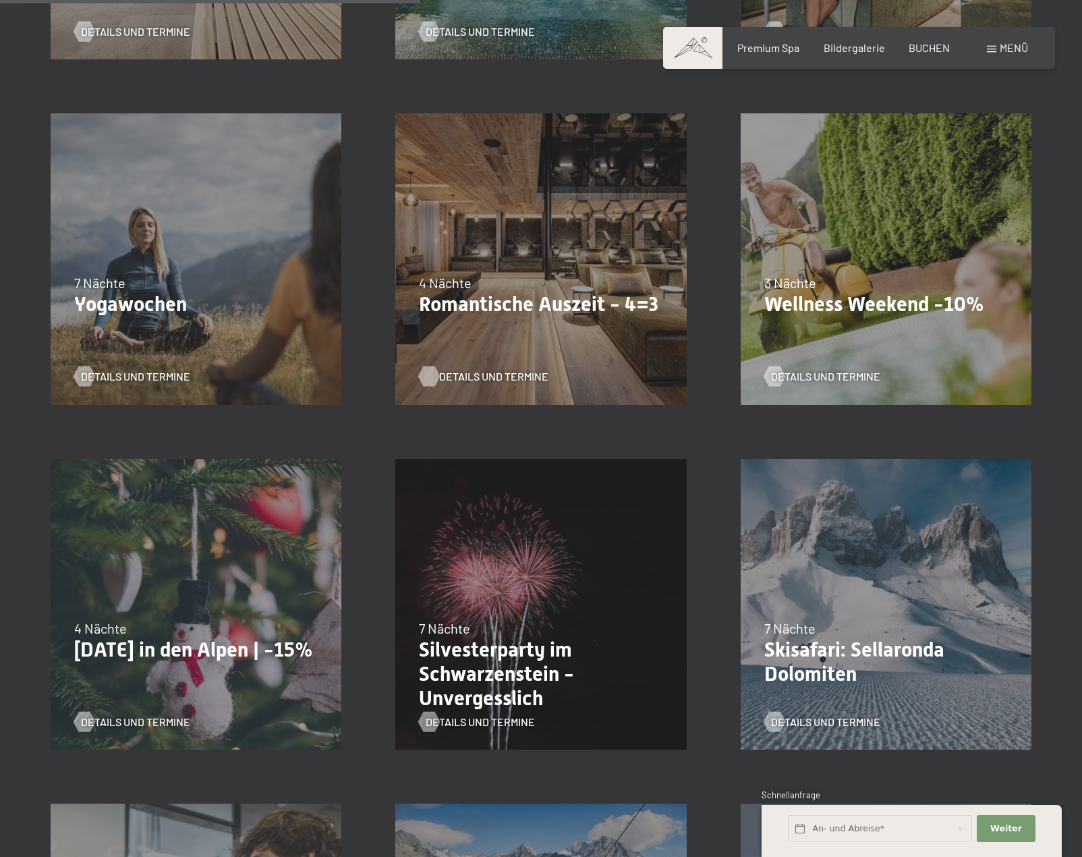
click at [482, 374] on span "Details und Termine" at bounding box center [493, 376] width 109 height 15
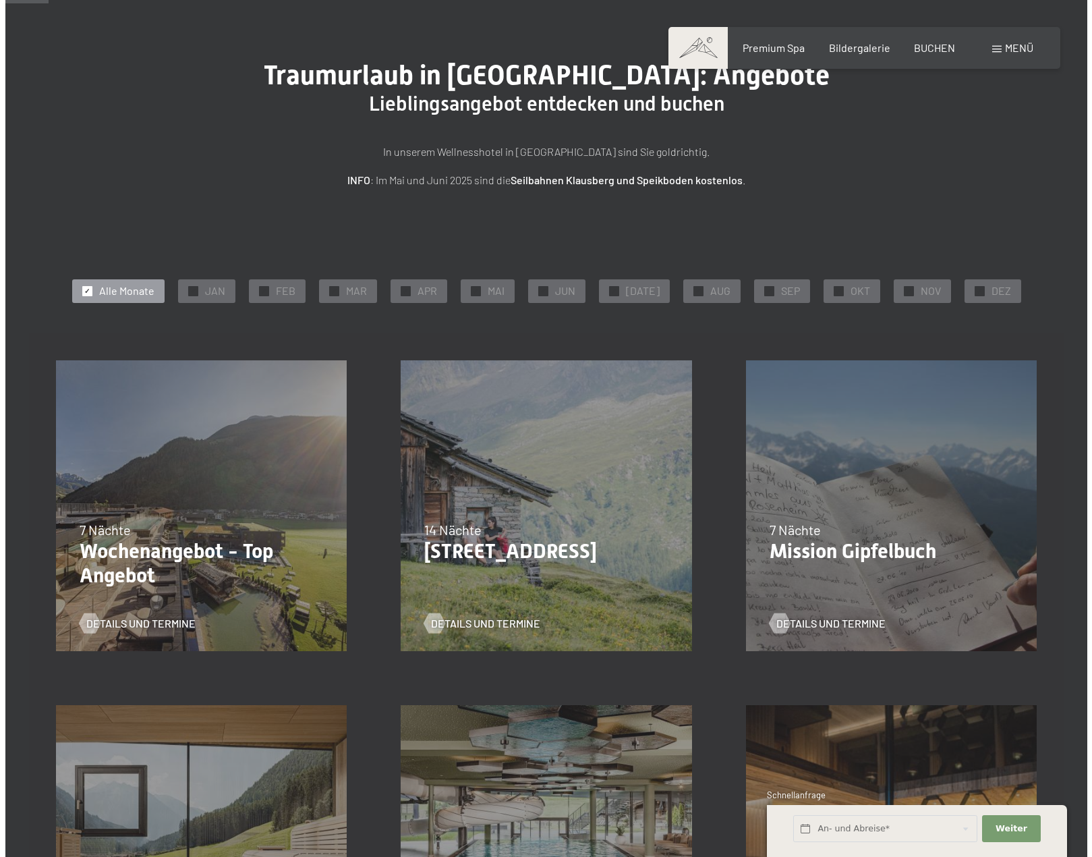
scroll to position [0, 0]
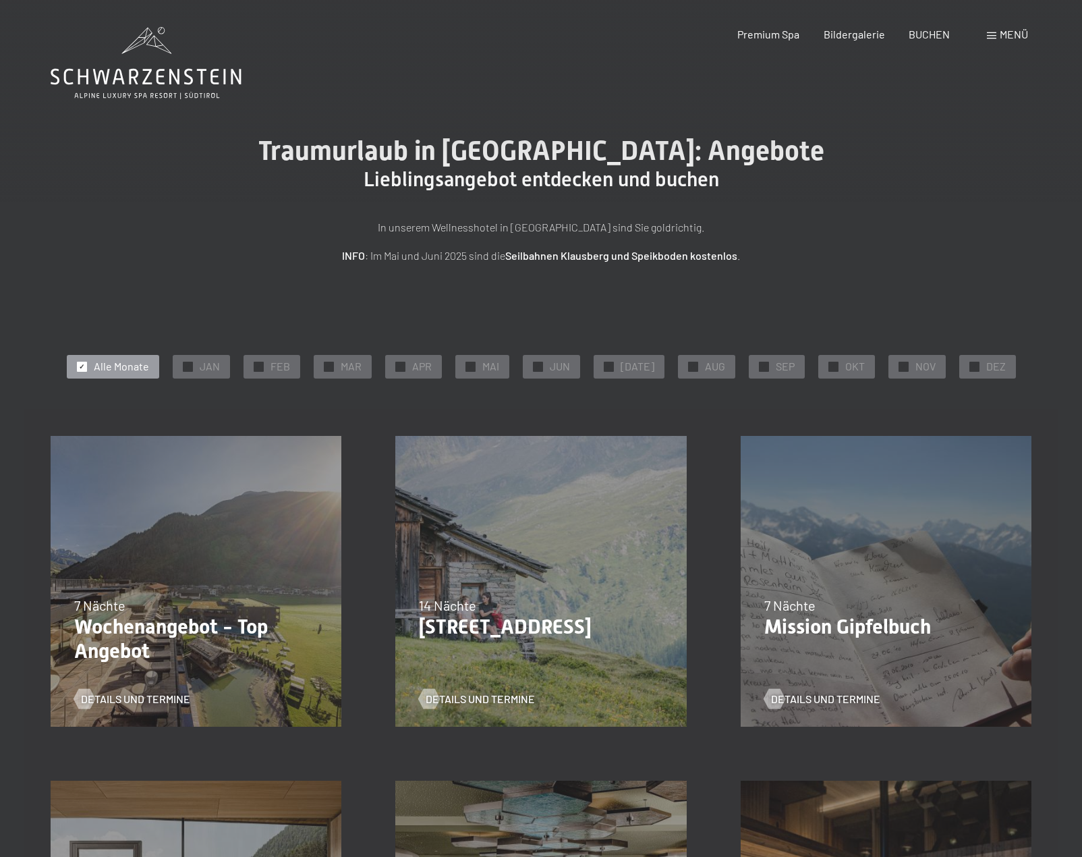
click at [996, 30] on div "Menü" at bounding box center [1007, 34] width 41 height 15
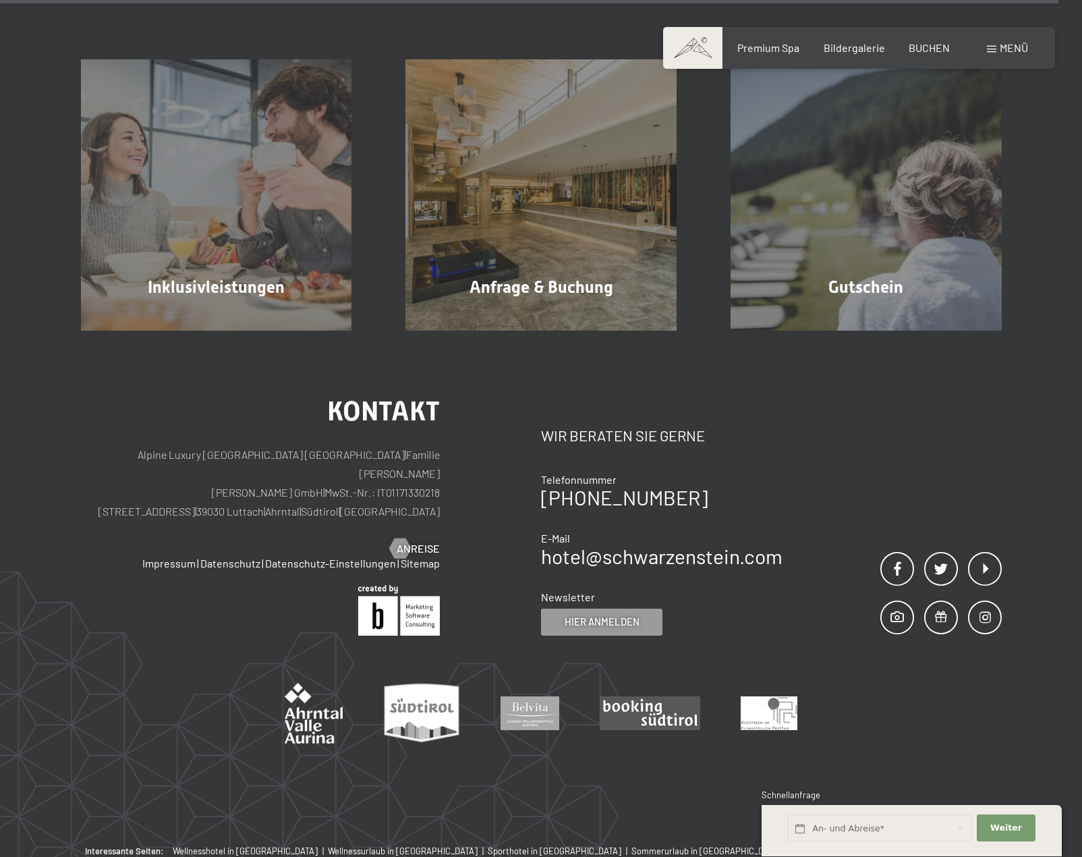
scroll to position [1392, 0]
